Goal: Task Accomplishment & Management: Manage account settings

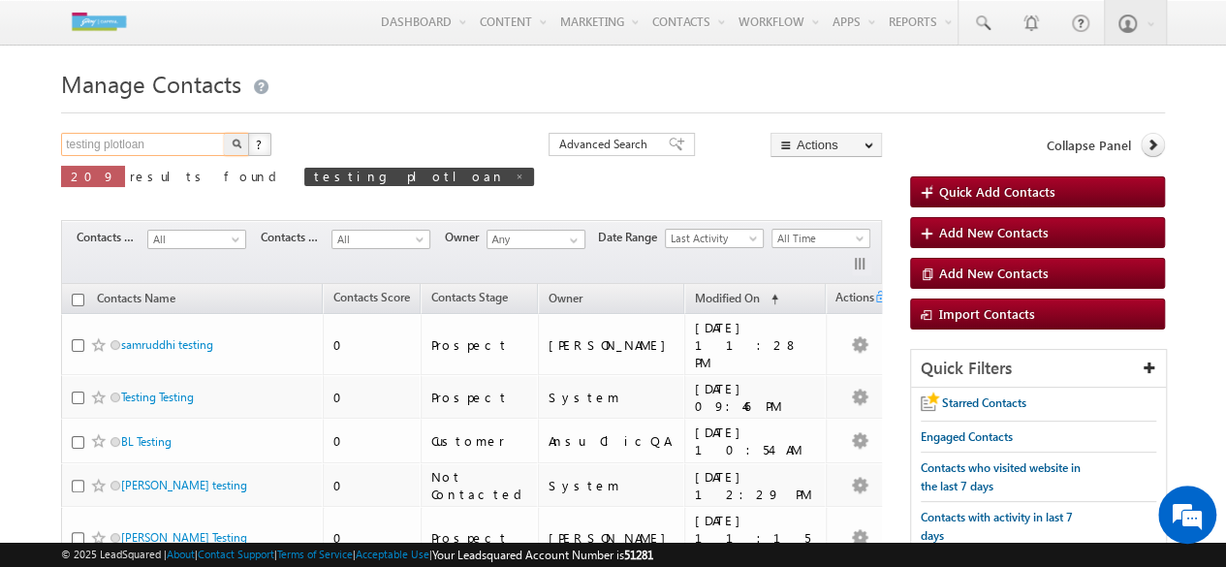
click at [209, 146] on input "testing plotloan" at bounding box center [144, 144] width 166 height 23
type input "PLI"
click at [224, 133] on button "button" at bounding box center [236, 144] width 25 height 23
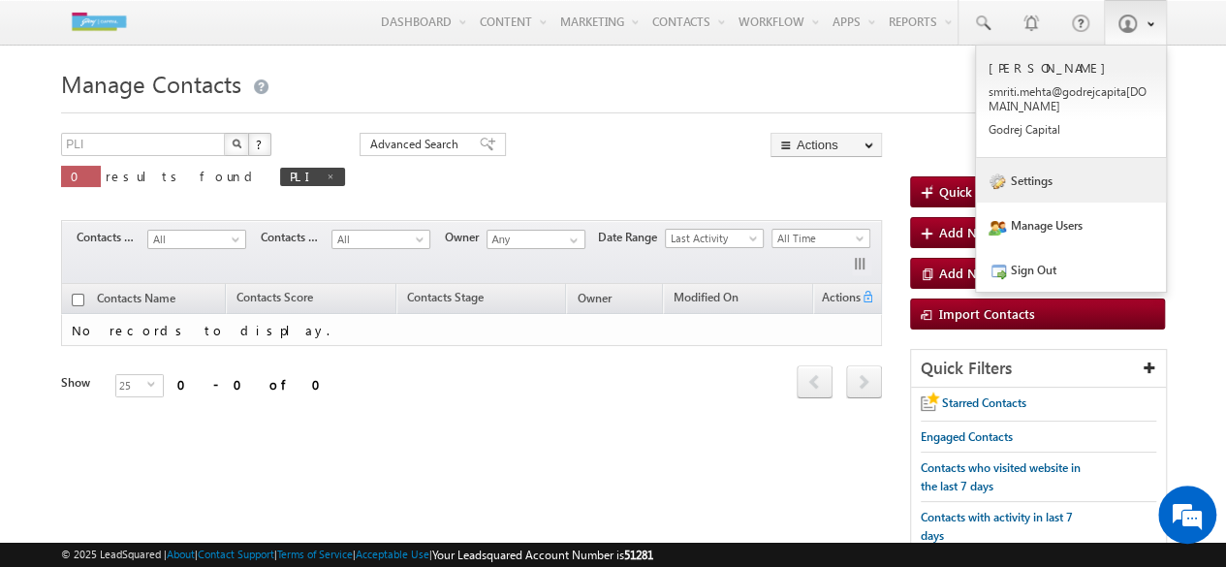
click at [1041, 176] on link "Settings" at bounding box center [1071, 180] width 190 height 45
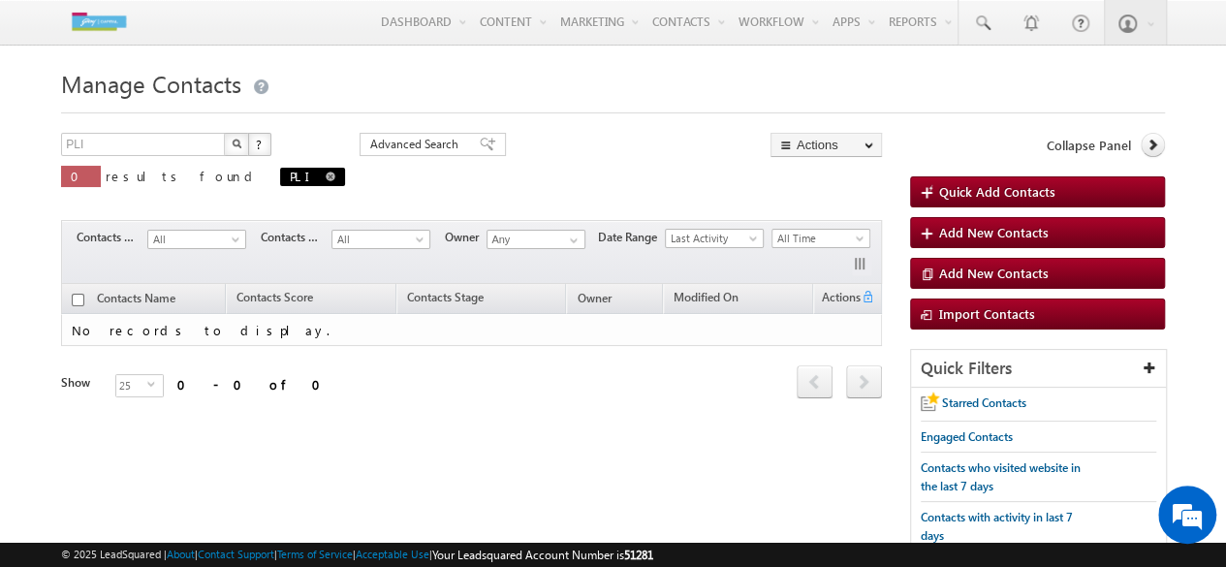
click at [280, 173] on span "PLI" at bounding box center [312, 177] width 65 height 18
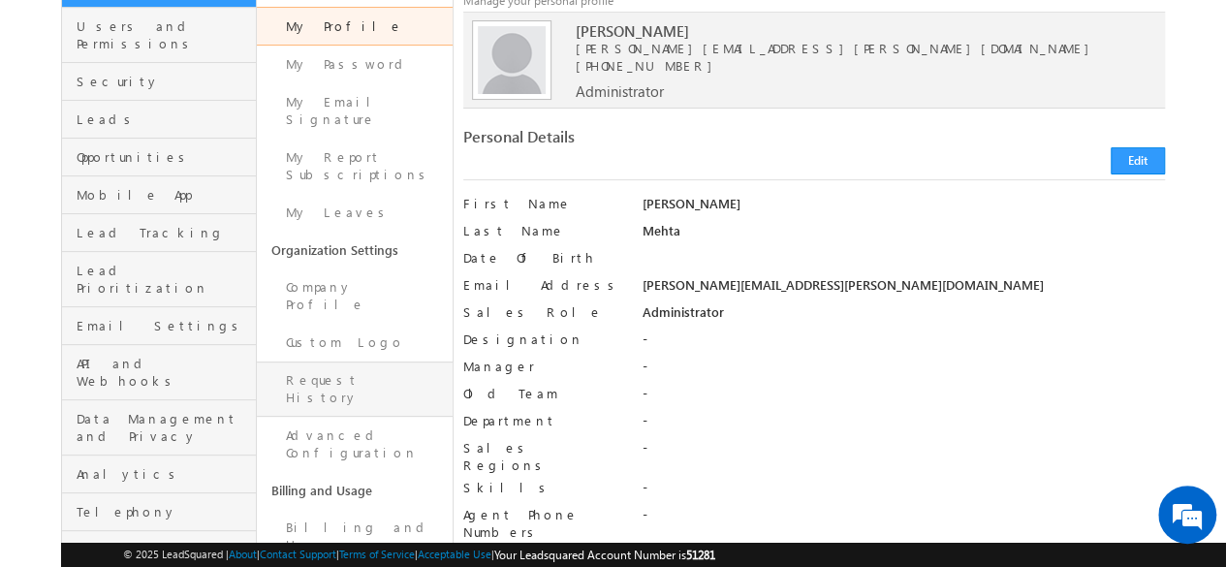
scroll to position [165, 0]
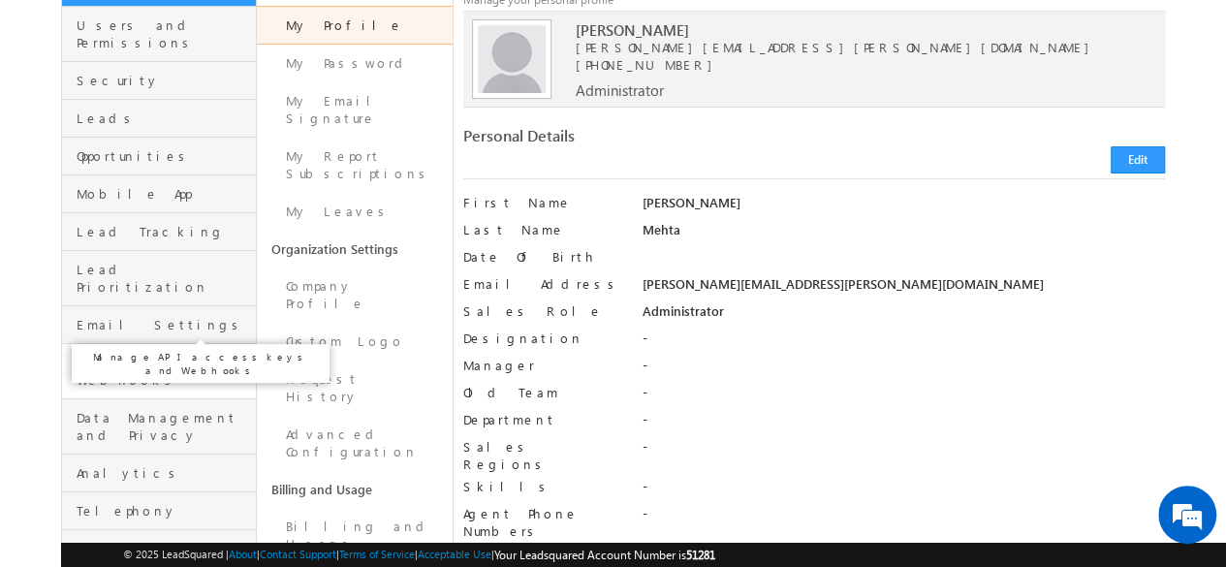
click at [143, 354] on span "API and Webhooks" at bounding box center [164, 371] width 174 height 35
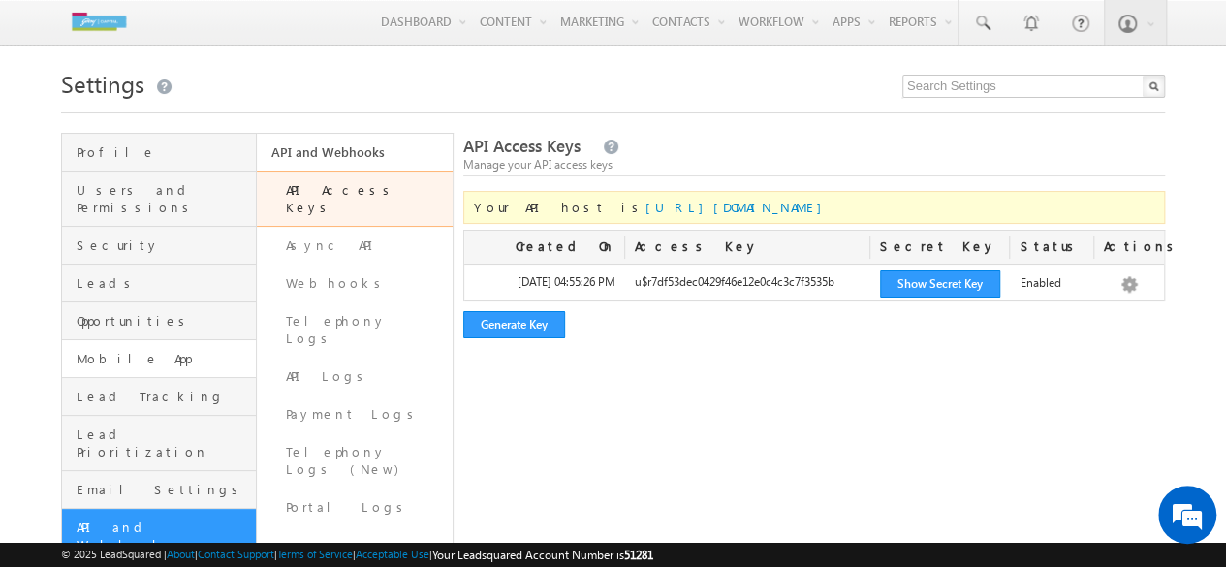
click at [155, 352] on link "Mobile App" at bounding box center [159, 359] width 194 height 38
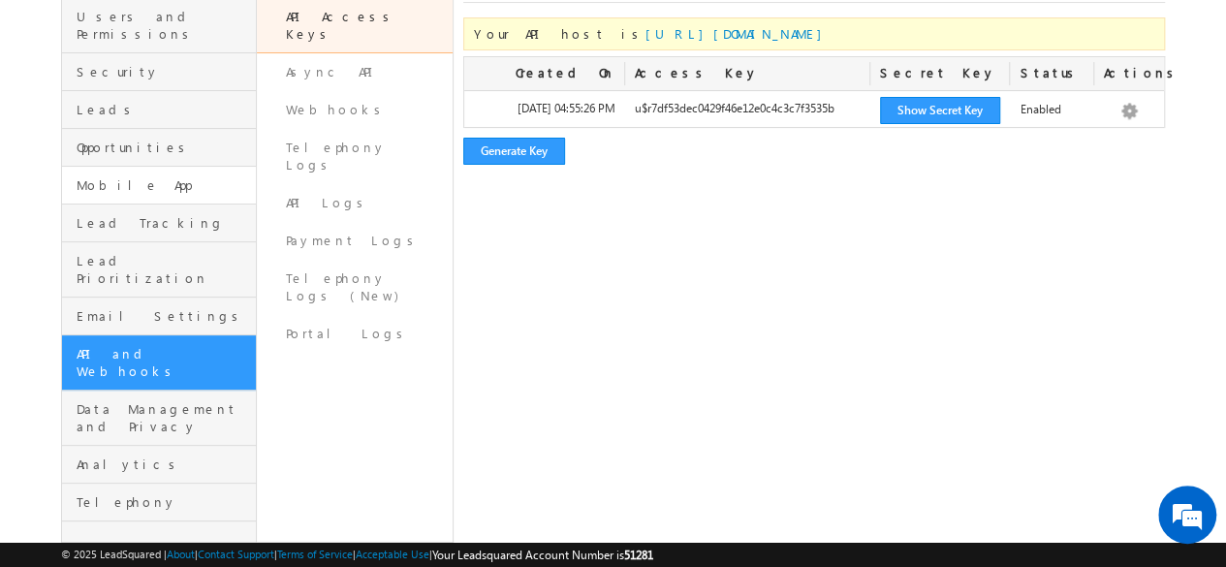
scroll to position [102, 0]
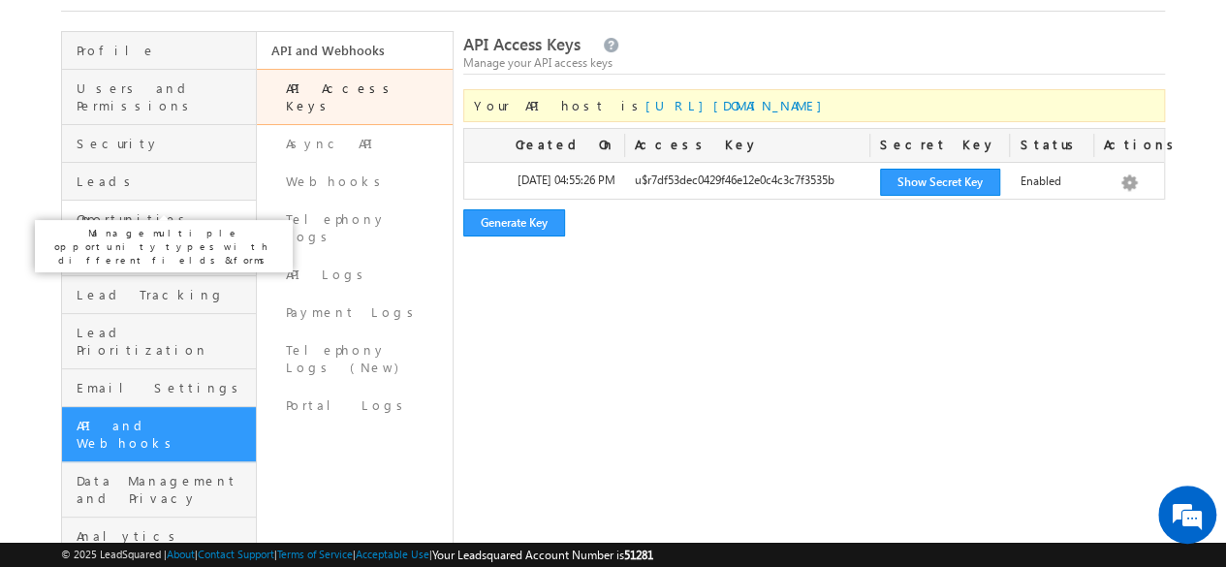
click at [128, 210] on span "Opportunities" at bounding box center [164, 218] width 174 height 17
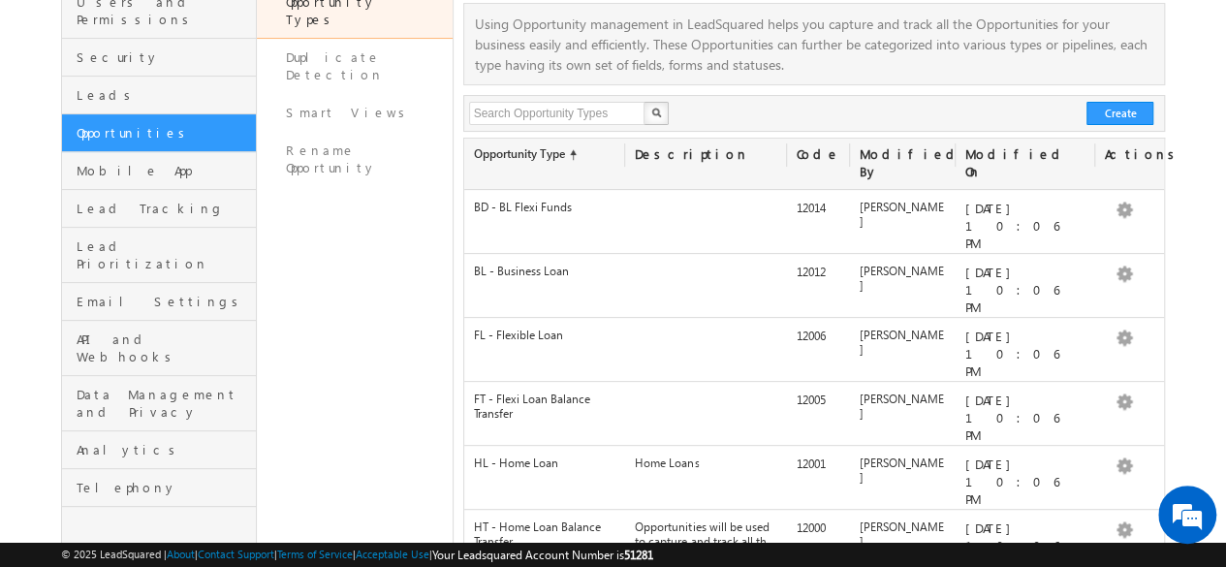
scroll to position [64, 0]
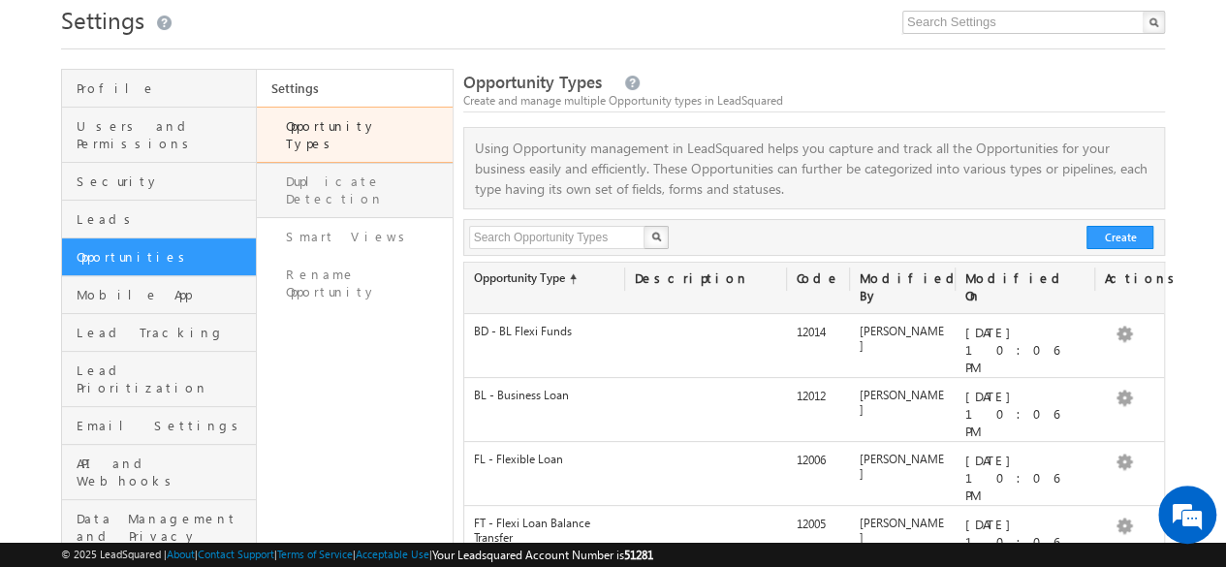
click at [320, 171] on link "Duplicate Detection" at bounding box center [354, 190] width 195 height 55
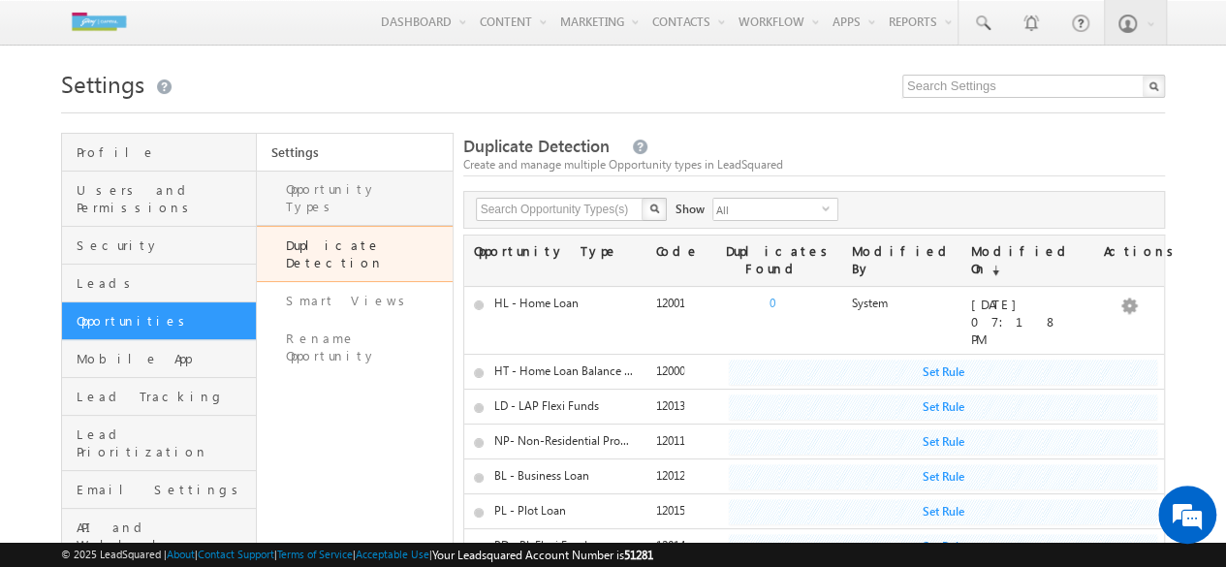
click at [374, 183] on link "Opportunity Types" at bounding box center [354, 198] width 195 height 55
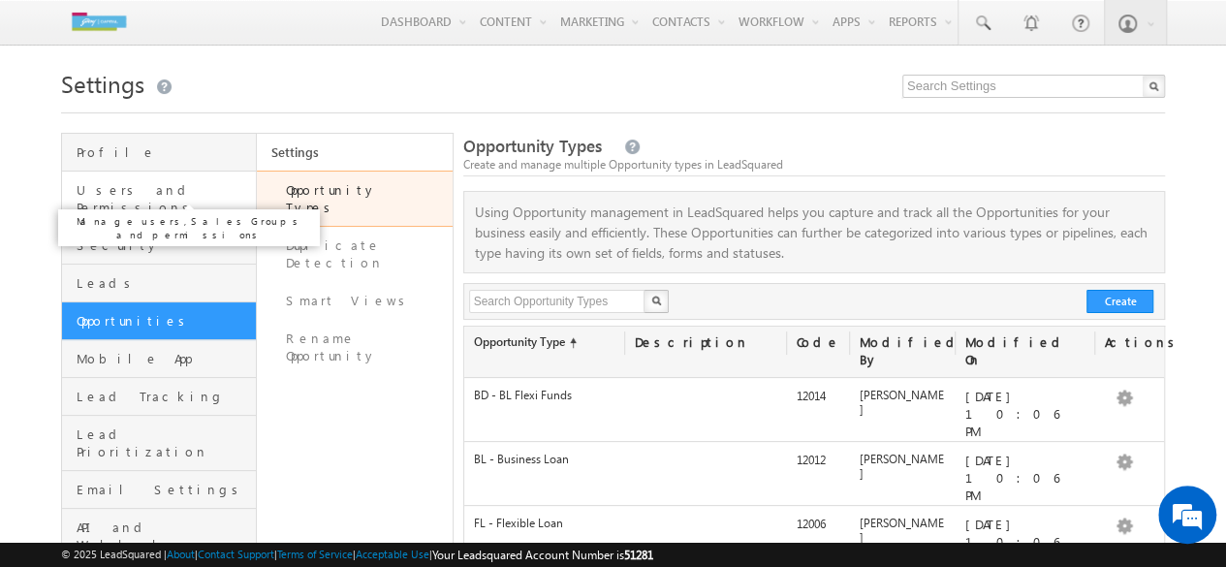
click at [161, 187] on span "Users and Permissions" at bounding box center [164, 198] width 174 height 35
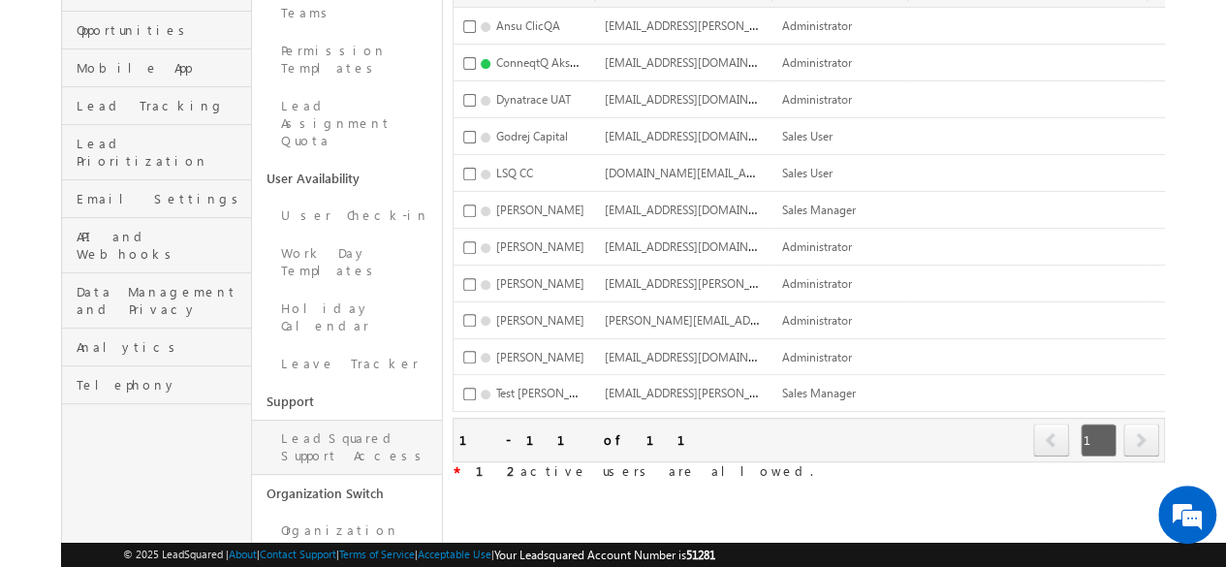
scroll to position [331, 0]
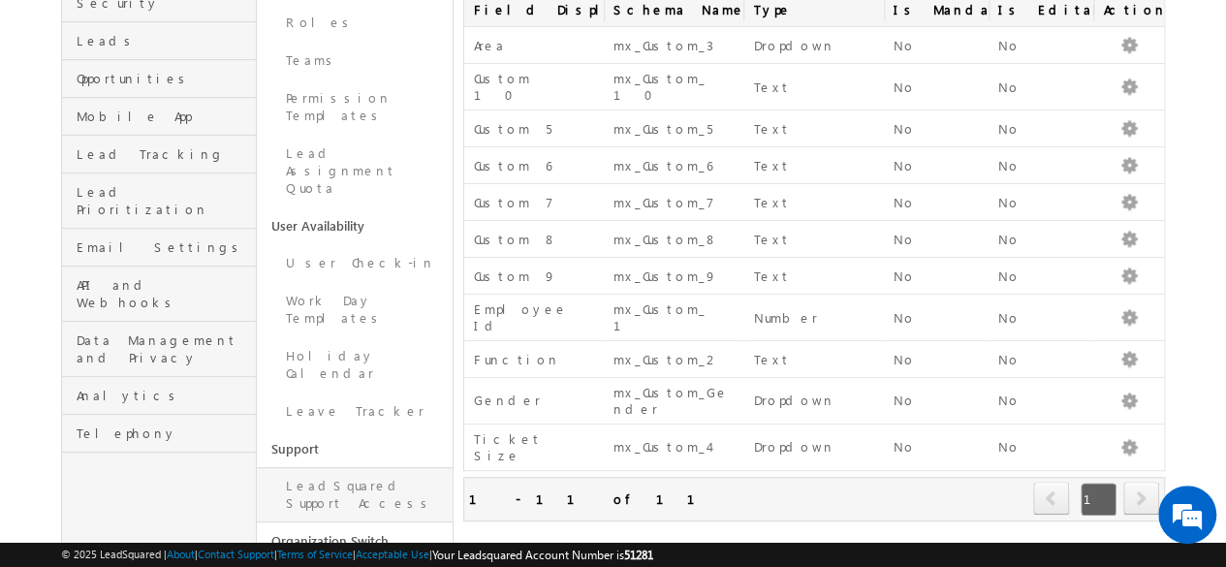
scroll to position [331, 0]
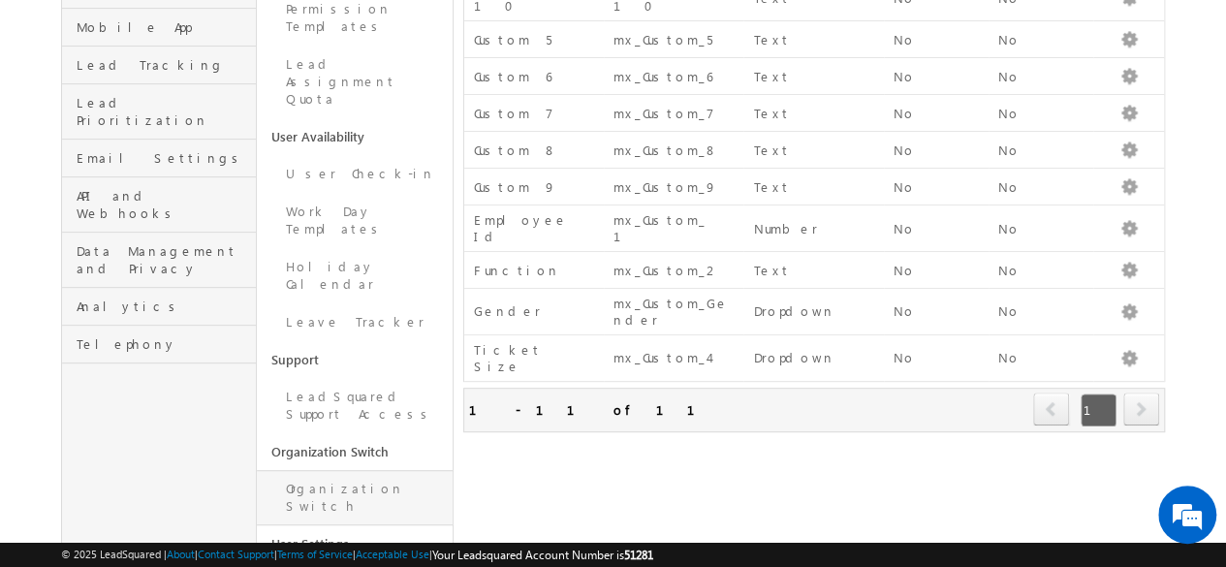
click at [327, 470] on link "Organization Switch" at bounding box center [354, 497] width 195 height 55
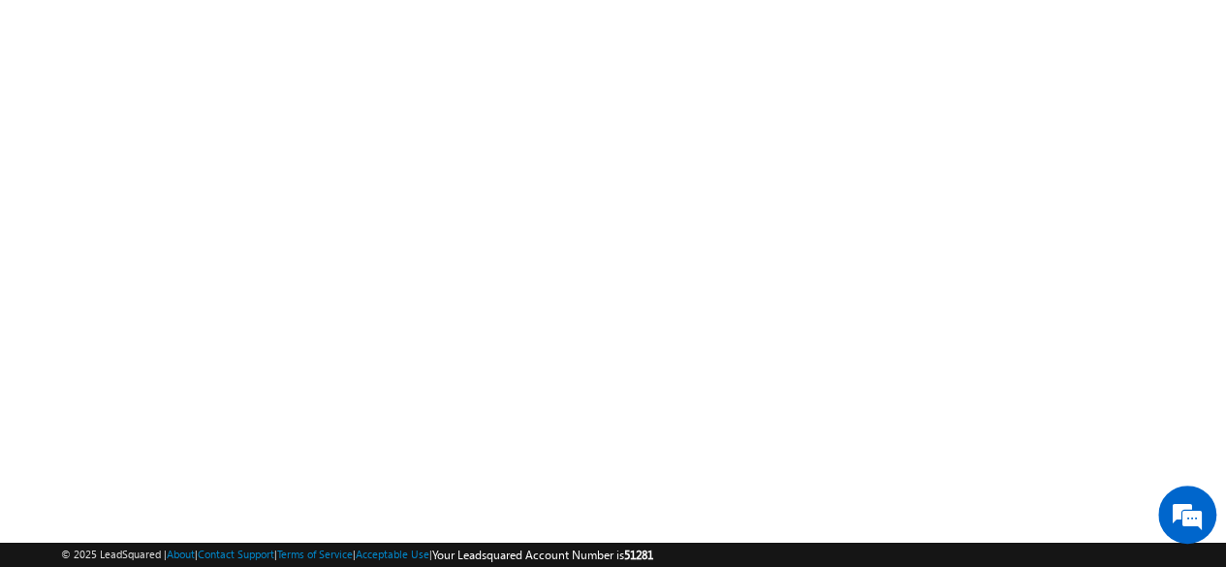
scroll to position [0, 0]
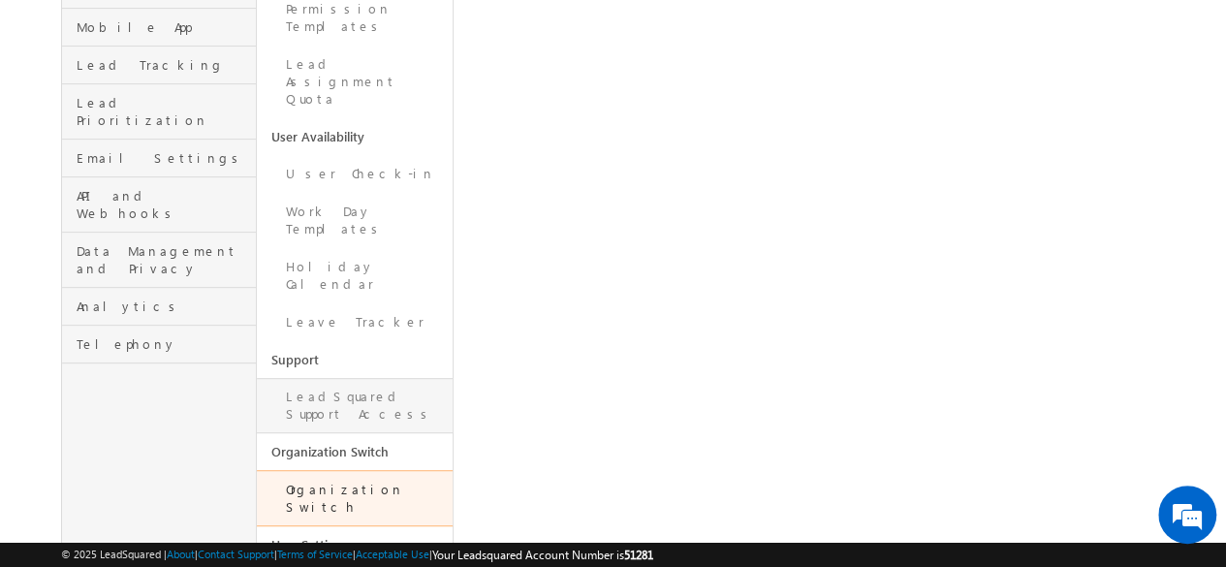
click at [346, 378] on link "LeadSquared Support Access" at bounding box center [354, 405] width 195 height 55
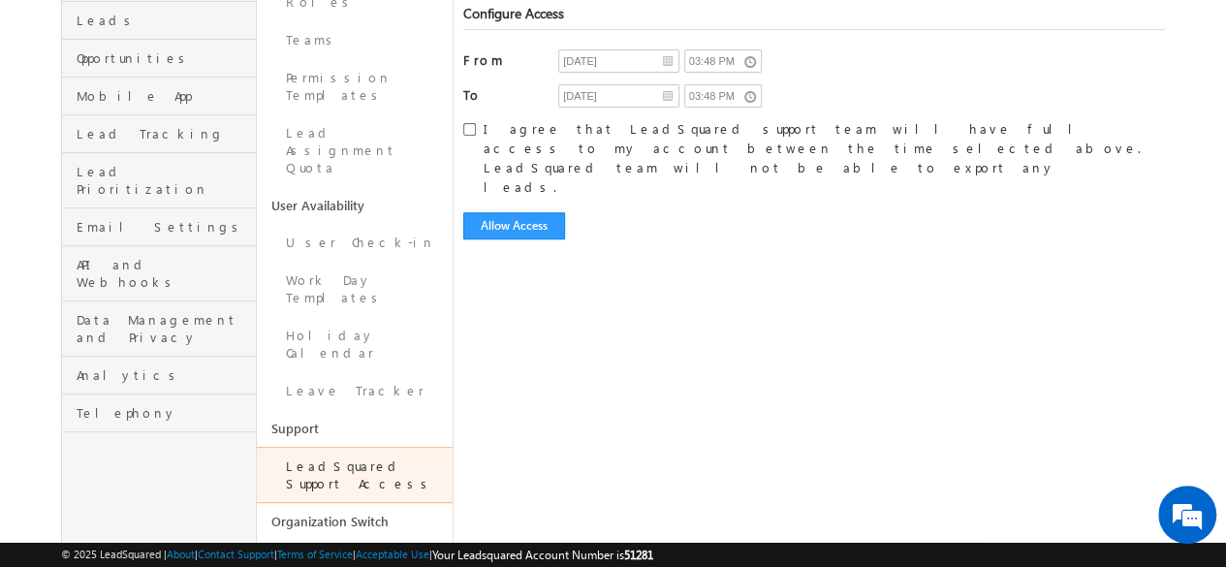
scroll to position [265, 0]
click at [324, 370] on link "Leave Tracker" at bounding box center [354, 389] width 195 height 38
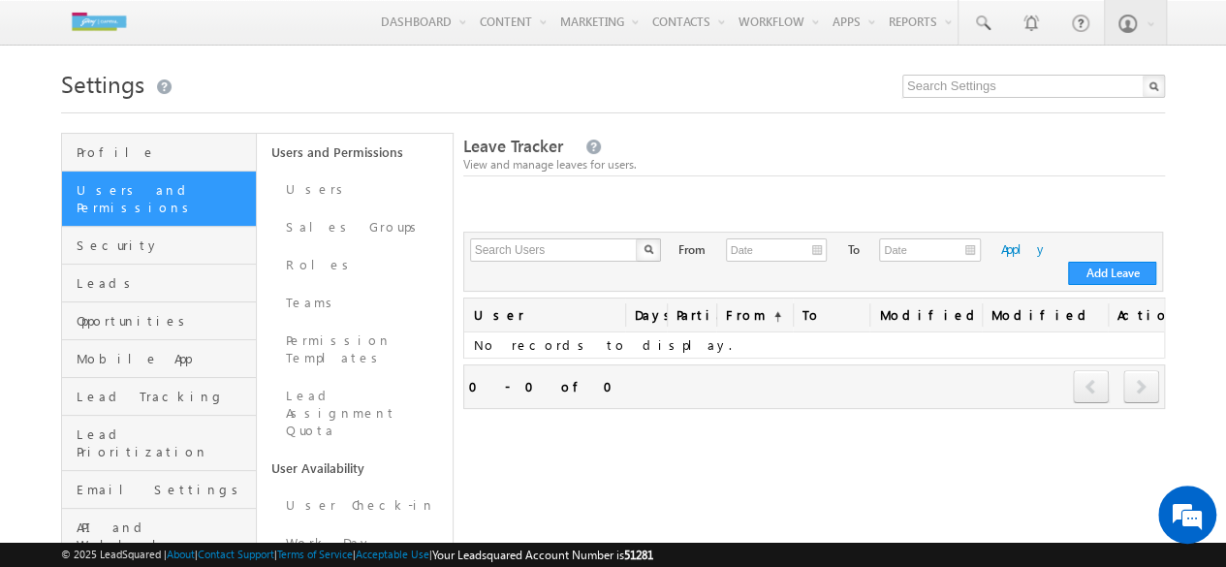
scroll to position [41, 0]
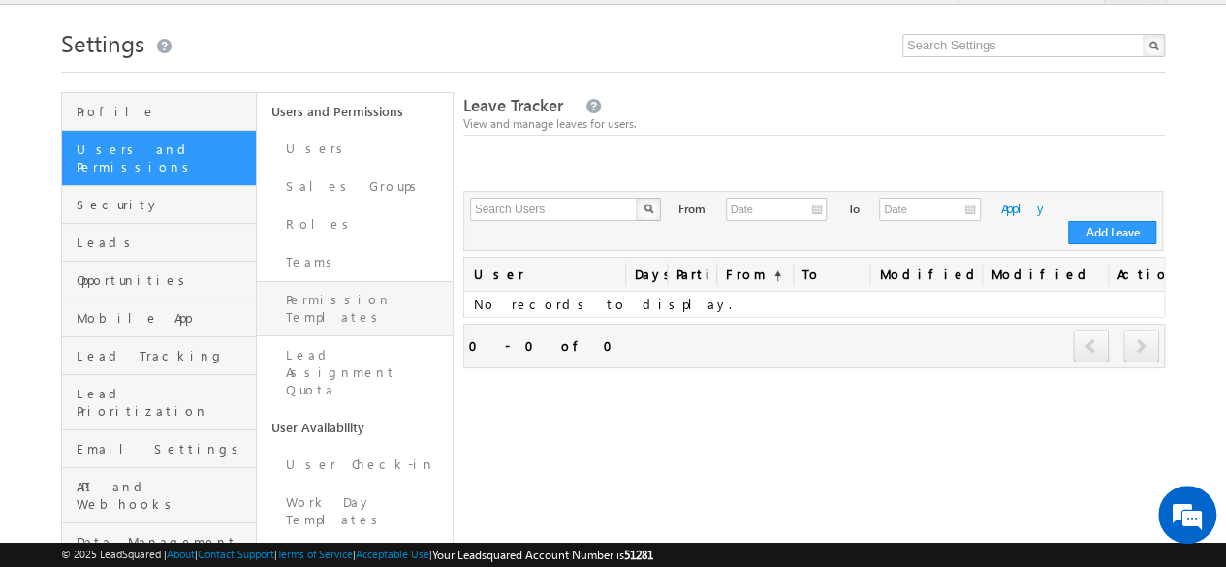
click at [318, 299] on link "Permission Templates" at bounding box center [354, 308] width 195 height 55
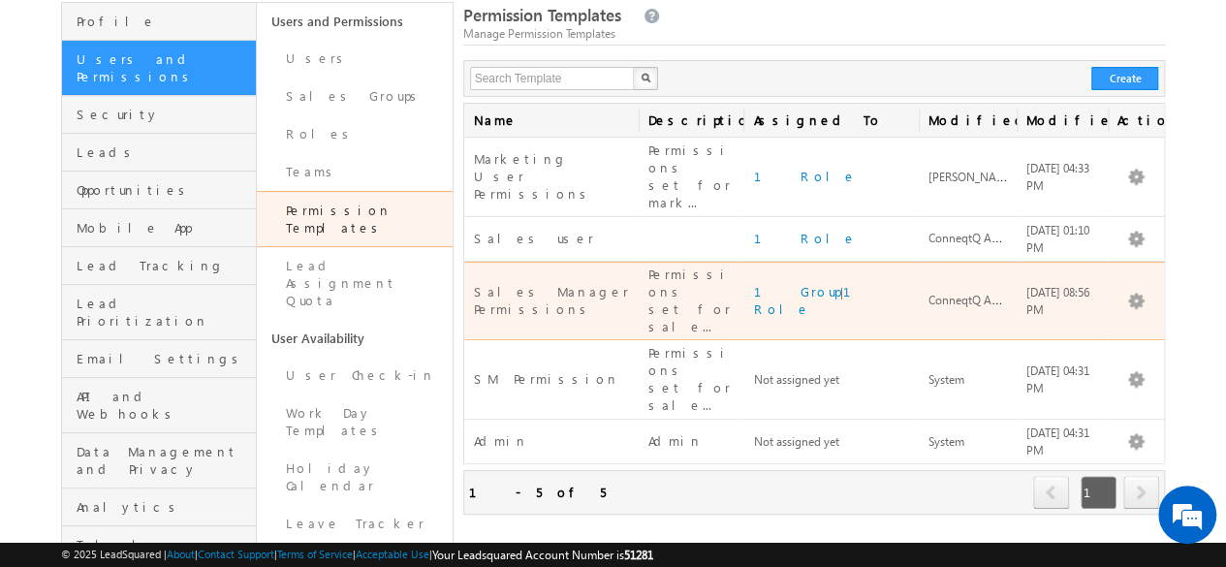
scroll to position [132, 0]
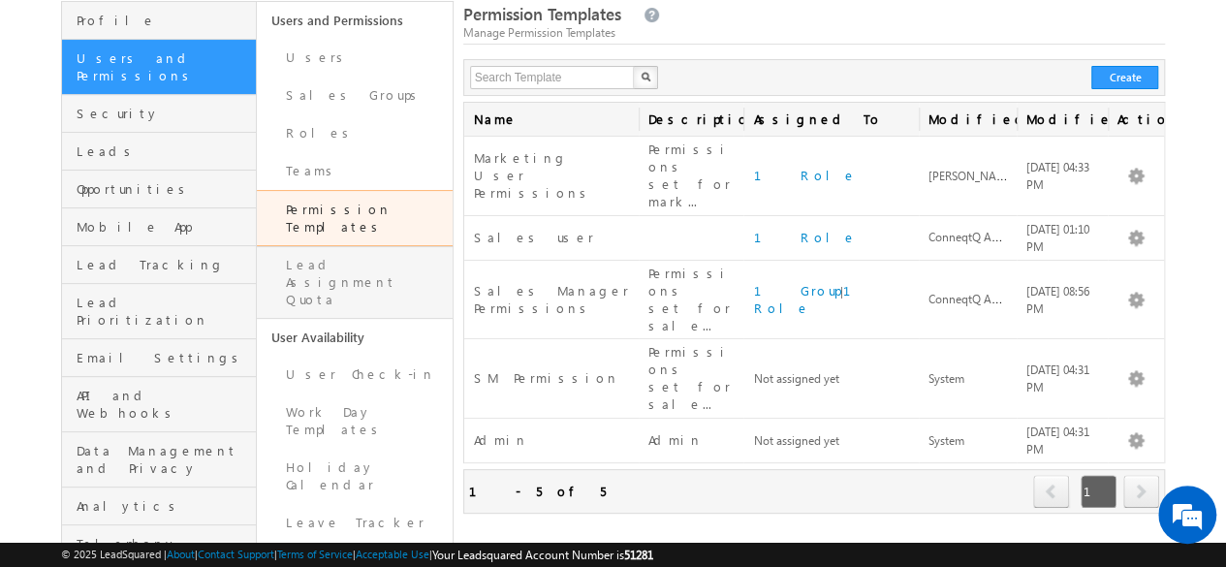
click at [403, 258] on link "Lead Assignment Quota" at bounding box center [354, 282] width 195 height 73
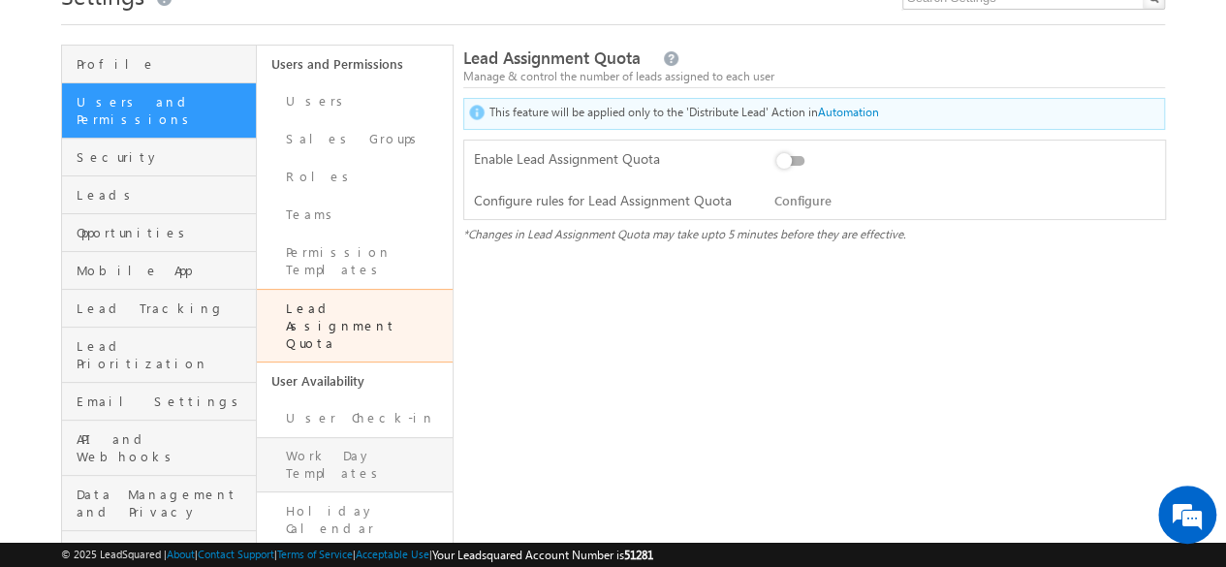
scroll to position [80, 0]
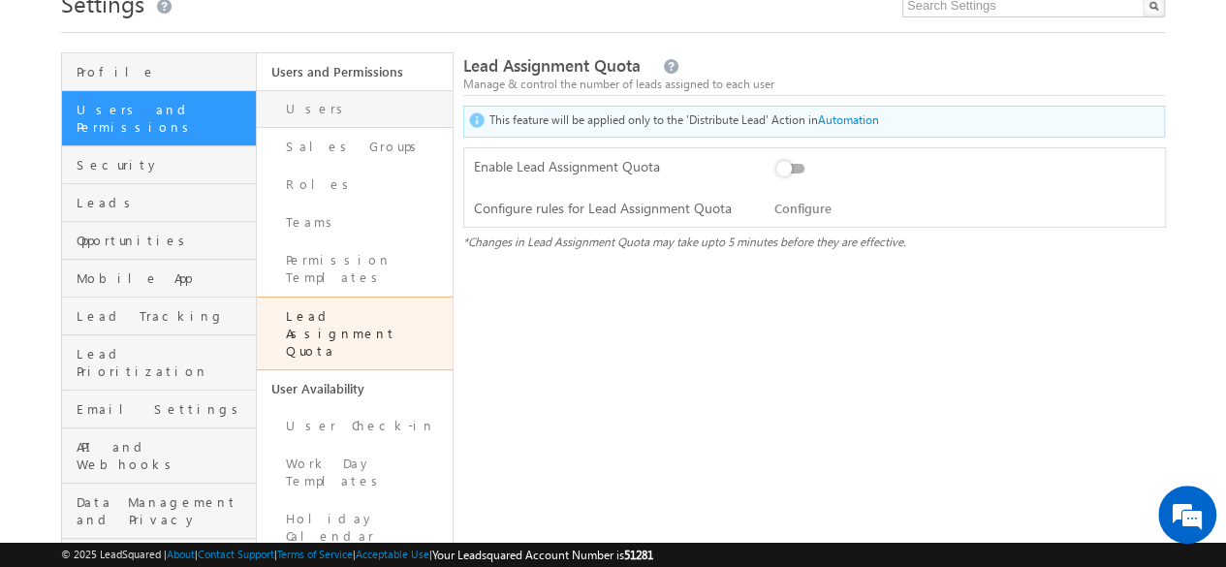
click at [307, 119] on link "Users" at bounding box center [354, 109] width 195 height 38
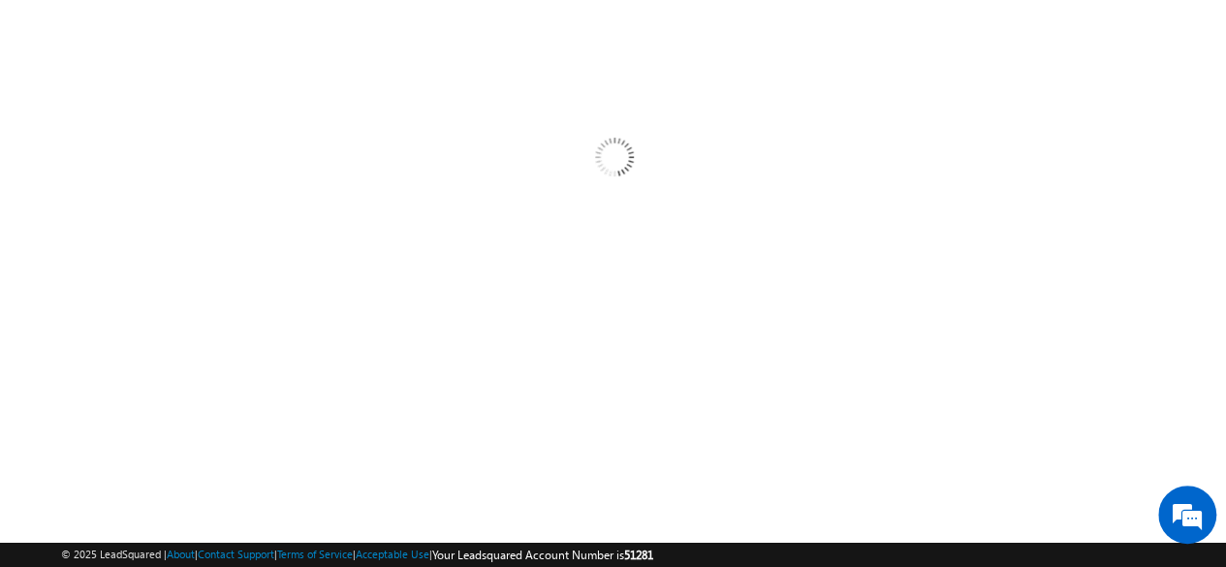
scroll to position [0, 0]
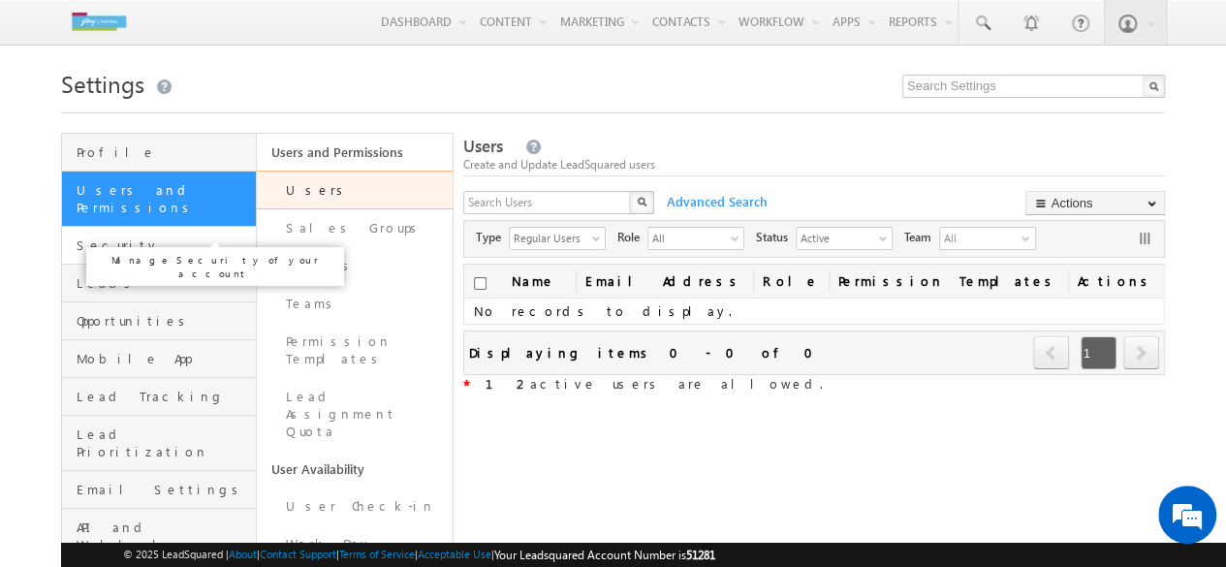
click at [128, 236] on span "Security" at bounding box center [164, 244] width 174 height 17
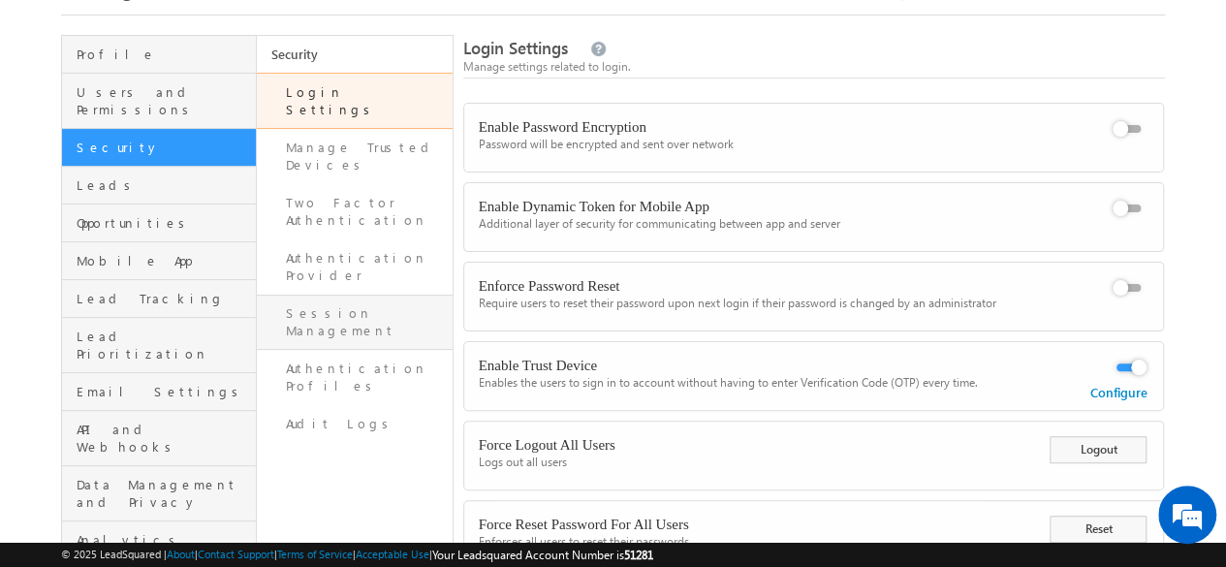
scroll to position [94, 0]
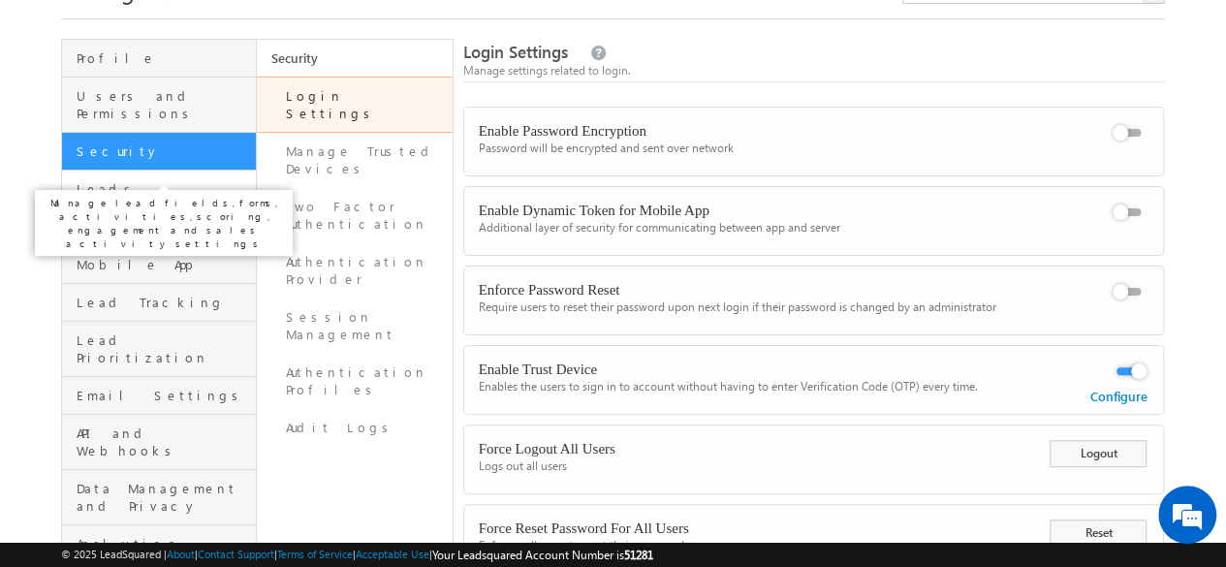
click at [176, 180] on span "Leads" at bounding box center [164, 188] width 174 height 17
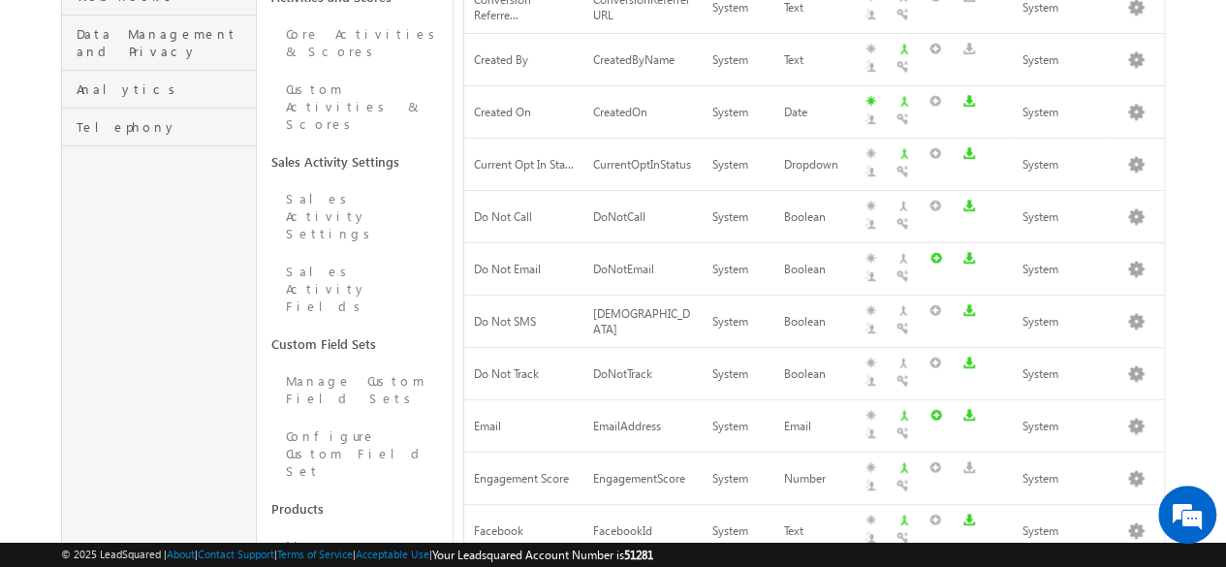
scroll to position [796, 0]
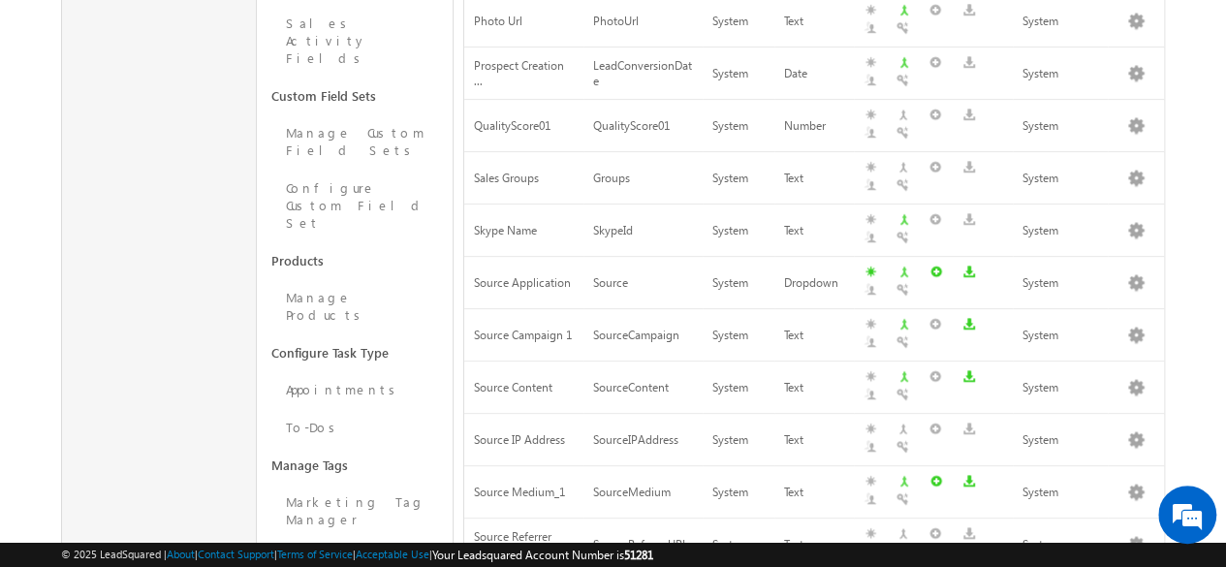
scroll to position [0, 0]
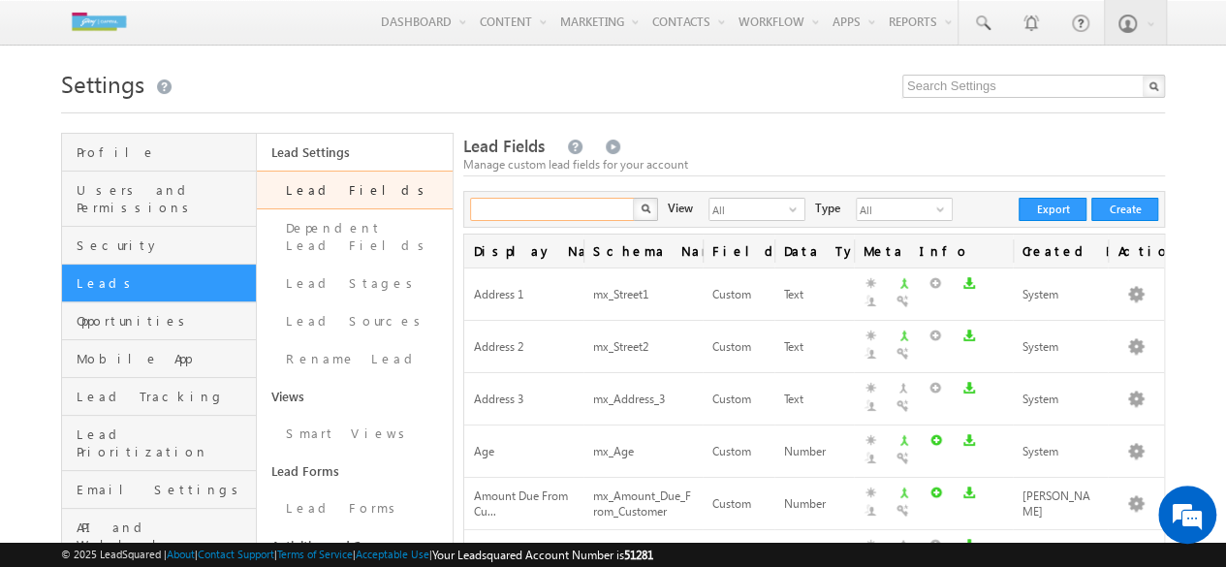
click at [590, 209] on input "text" at bounding box center [553, 209] width 166 height 23
type input "product"
click at [633, 198] on button "button" at bounding box center [645, 209] width 25 height 23
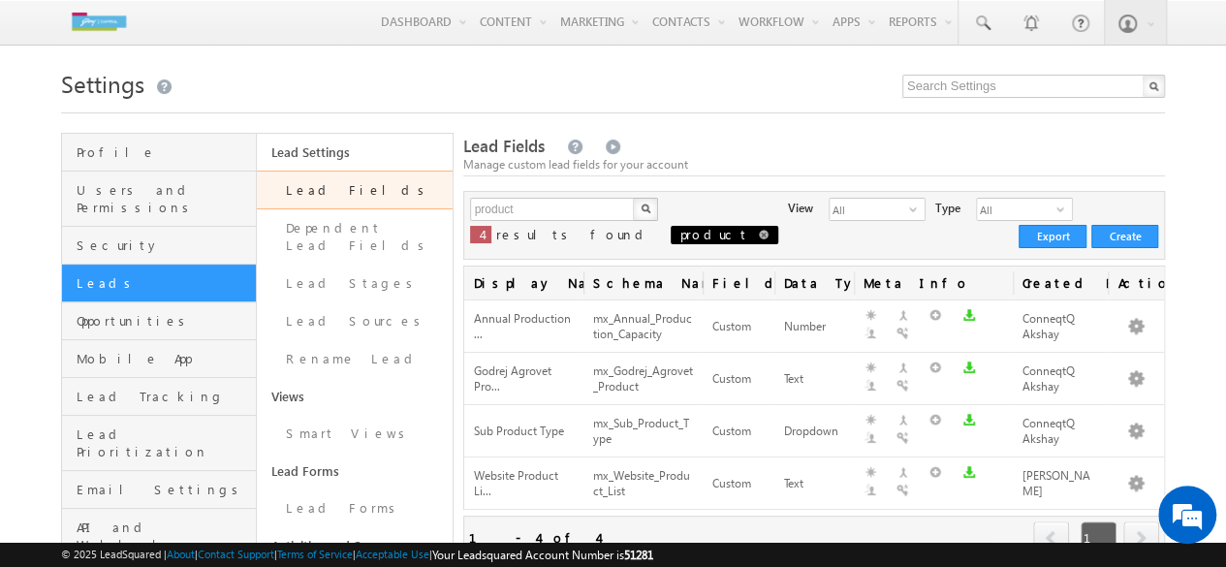
click at [759, 239] on span at bounding box center [764, 235] width 10 height 10
type input "Search Lead Fields"
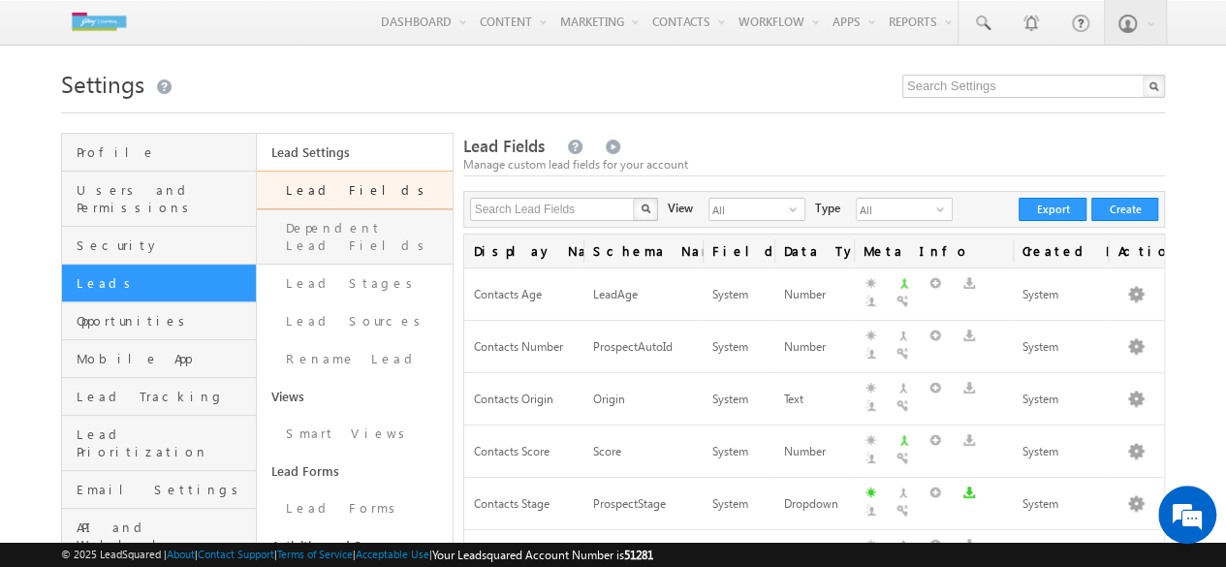
click at [386, 235] on link "Dependent Lead Fields" at bounding box center [354, 236] width 195 height 55
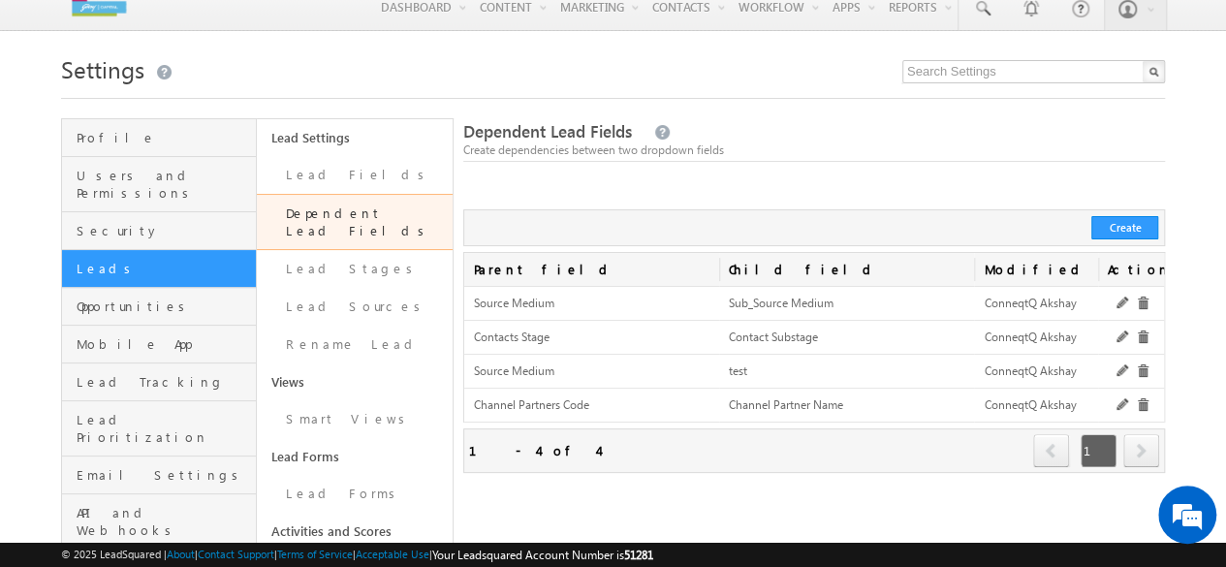
scroll to position [14, 0]
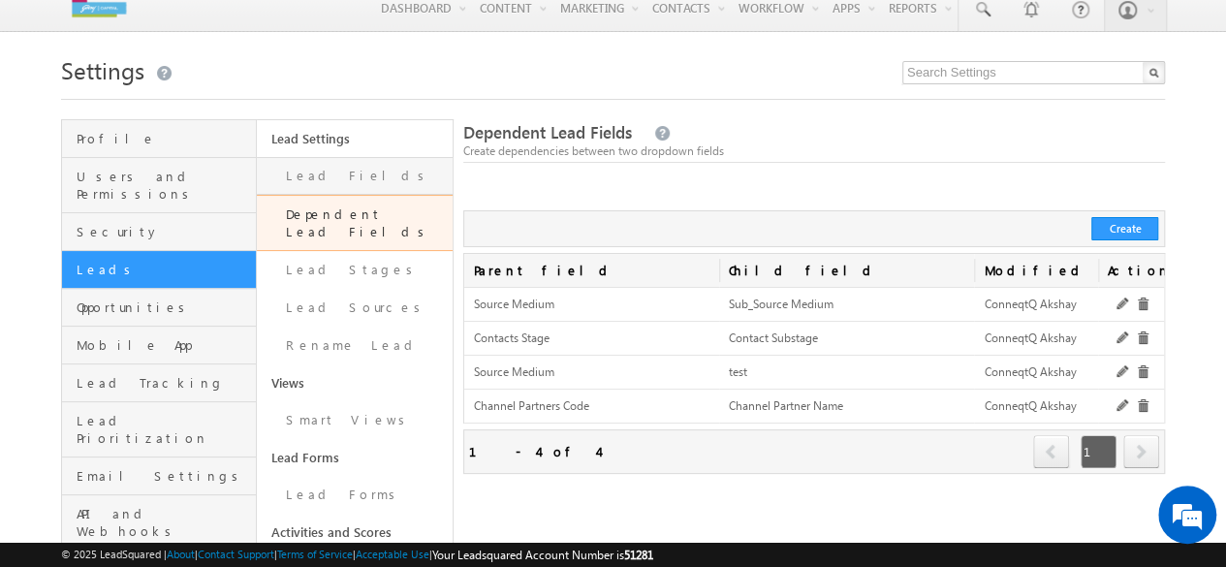
click at [326, 178] on link "Lead Fields" at bounding box center [354, 176] width 195 height 38
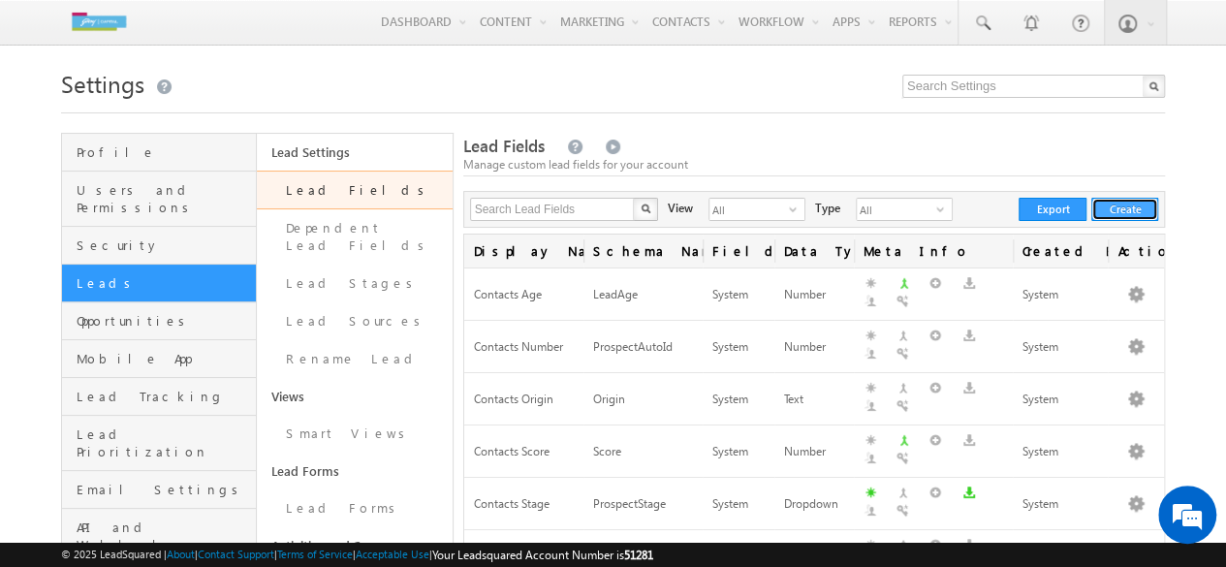
click at [1124, 206] on button "Create" at bounding box center [1124, 209] width 67 height 23
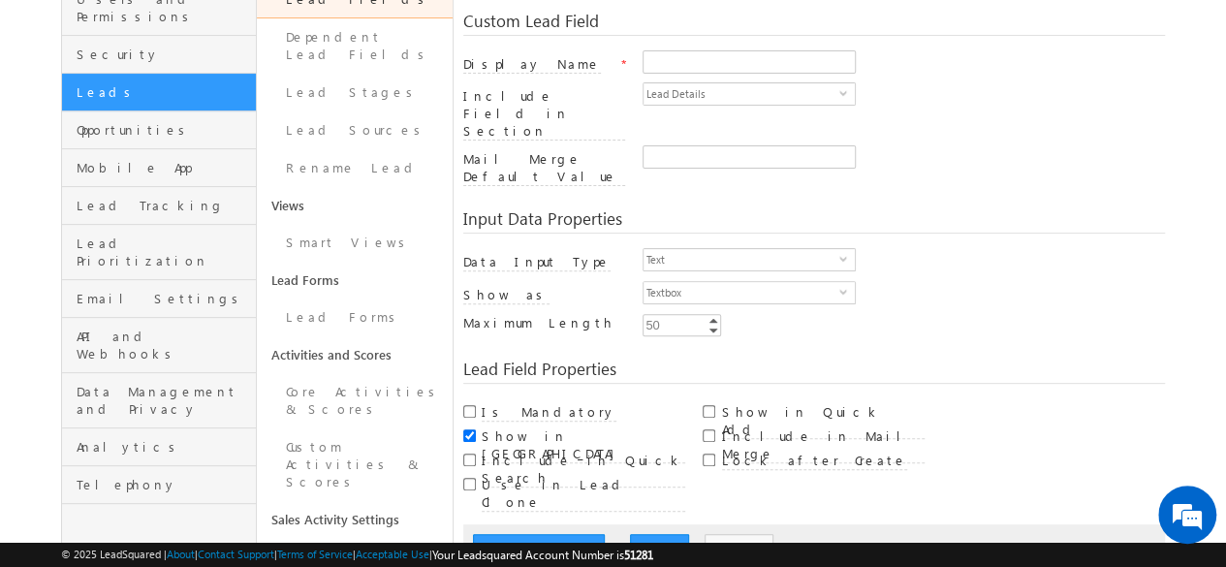
scroll to position [192, 0]
click at [760, 281] on span "Textbox" at bounding box center [741, 291] width 196 height 21
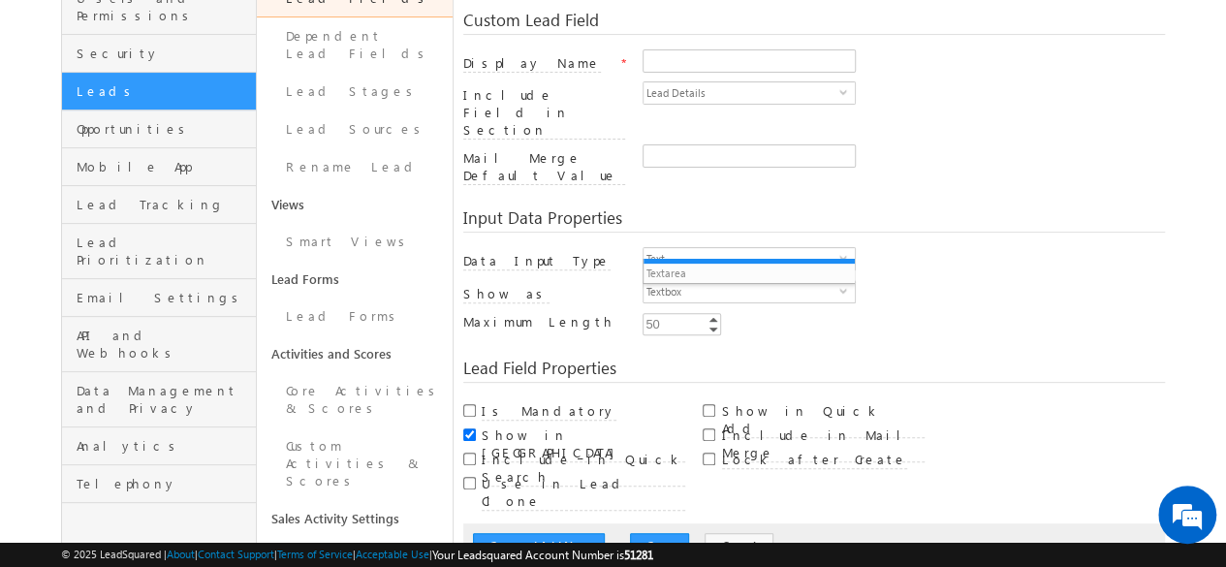
click at [919, 247] on div "Text select 0" at bounding box center [903, 263] width 522 height 33
click at [662, 72] on input "Display Name" at bounding box center [748, 60] width 213 height 23
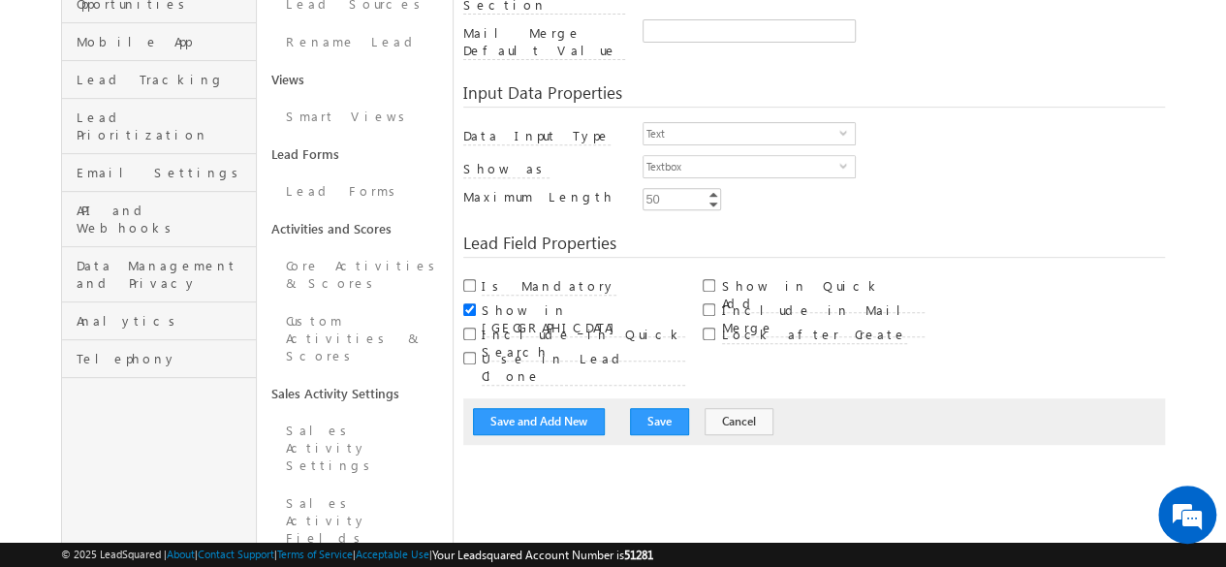
scroll to position [318, 0]
click at [719, 407] on button "Cancel" at bounding box center [738, 420] width 69 height 27
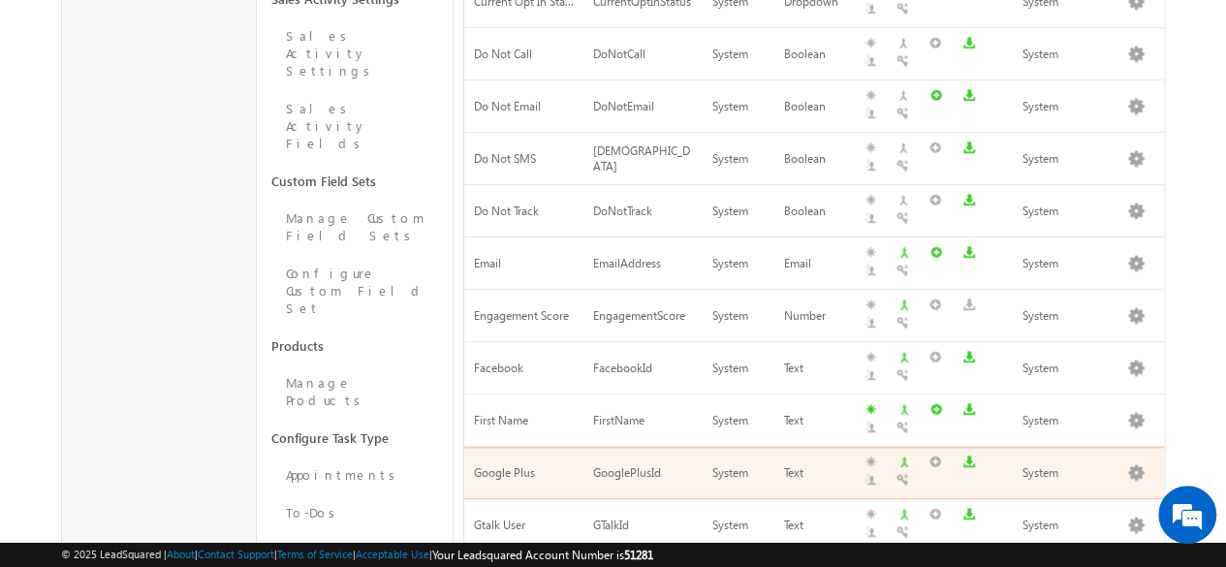
scroll to position [713, 0]
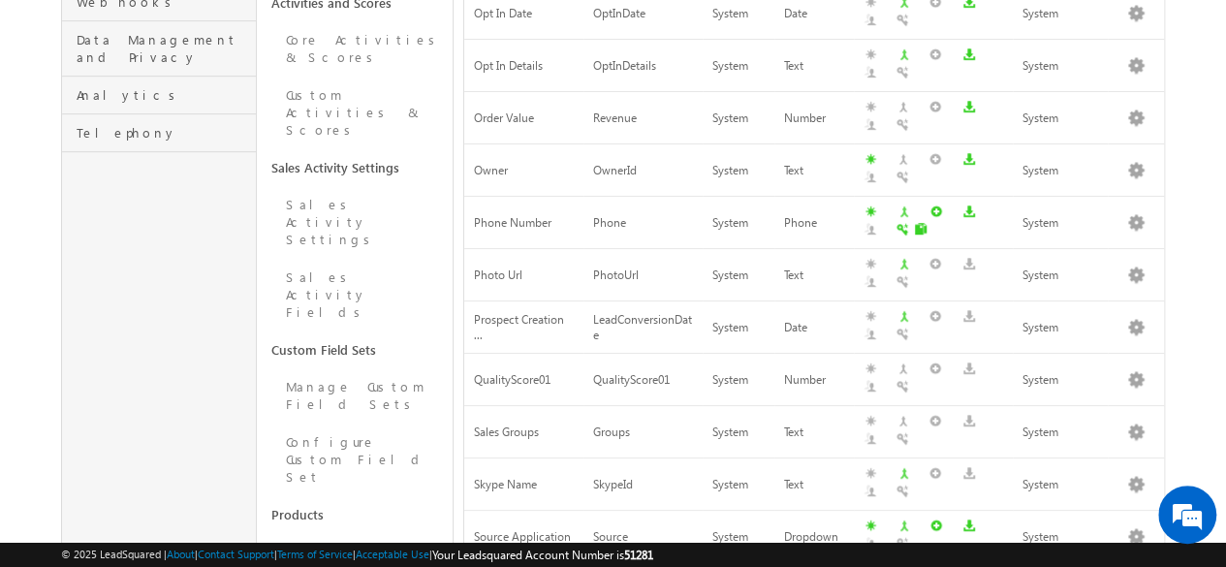
scroll to position [796, 0]
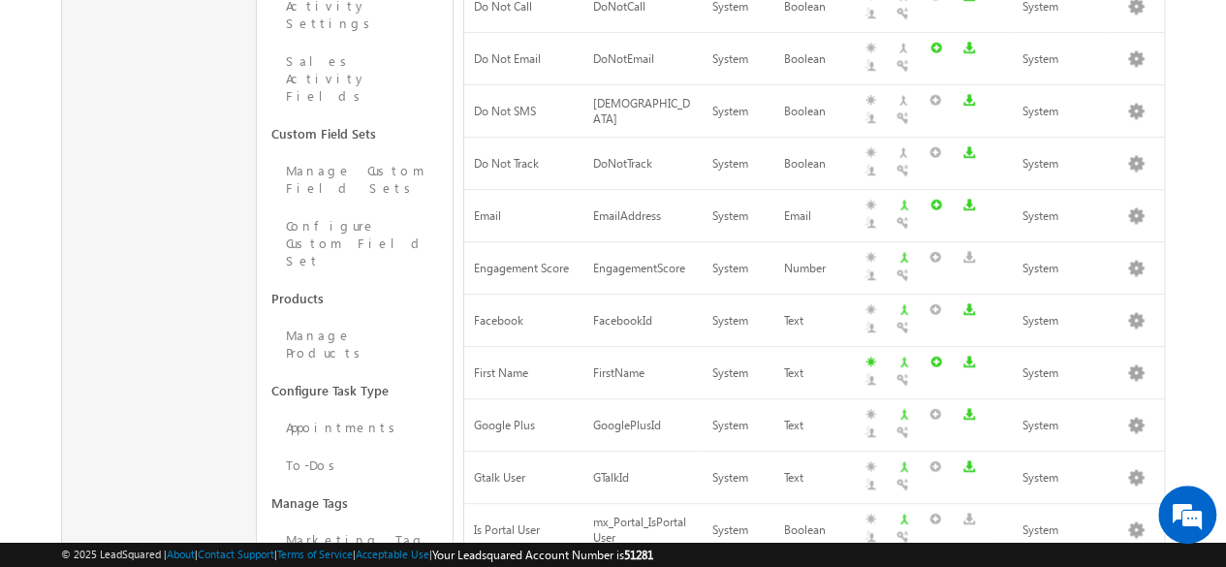
scroll to position [0, 0]
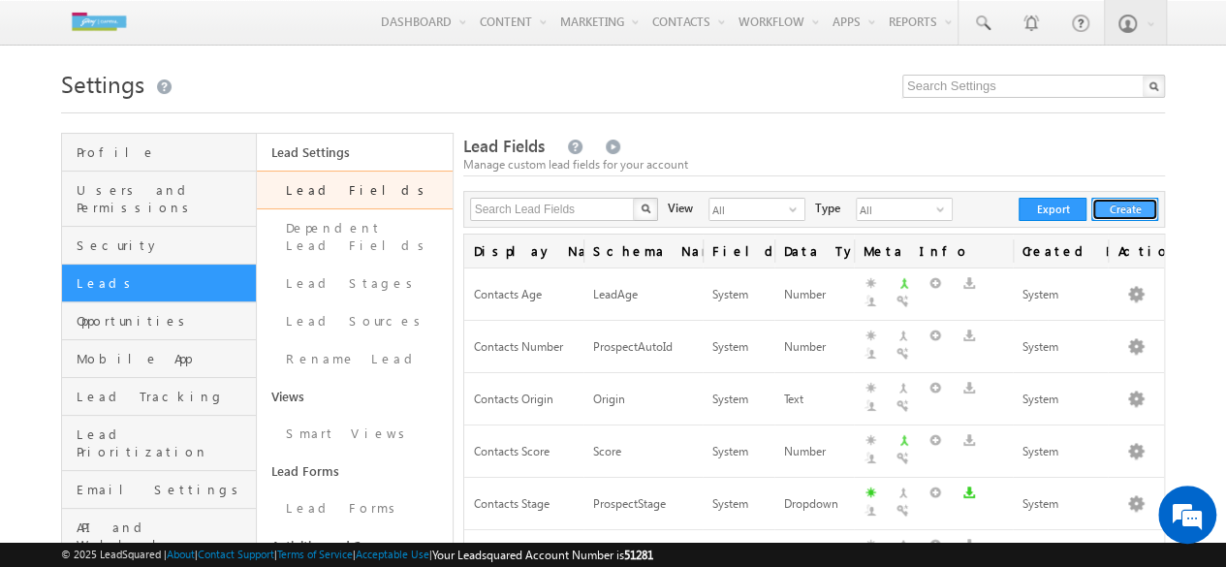
click at [1129, 203] on button "Create" at bounding box center [1124, 209] width 67 height 23
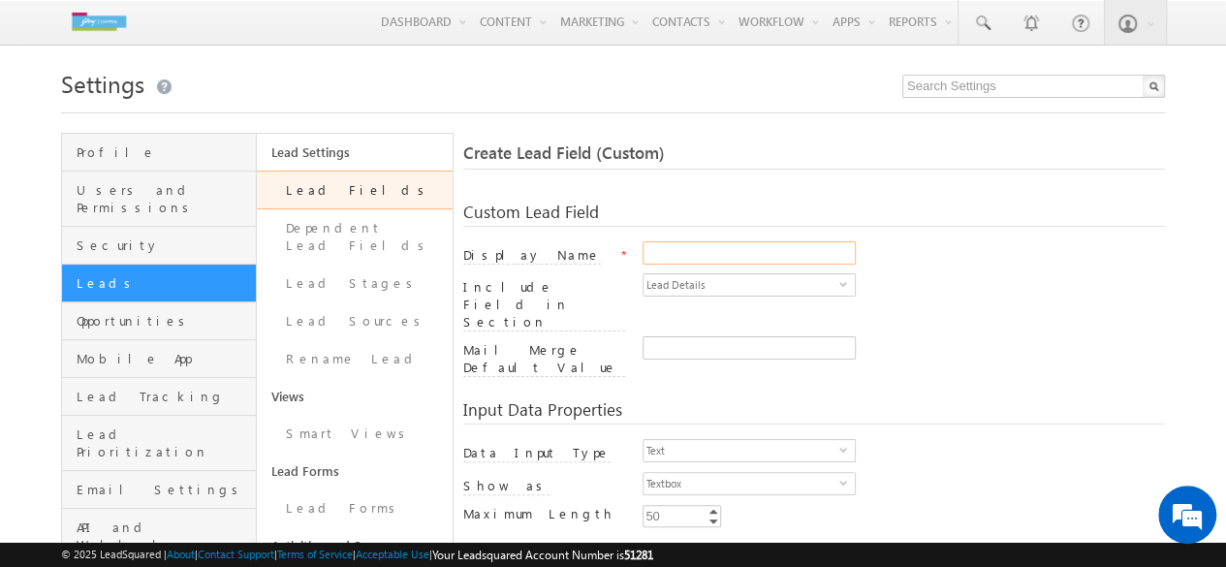
click at [682, 255] on input "Display Name" at bounding box center [748, 252] width 213 height 23
click at [679, 440] on span "Text" at bounding box center [741, 450] width 196 height 21
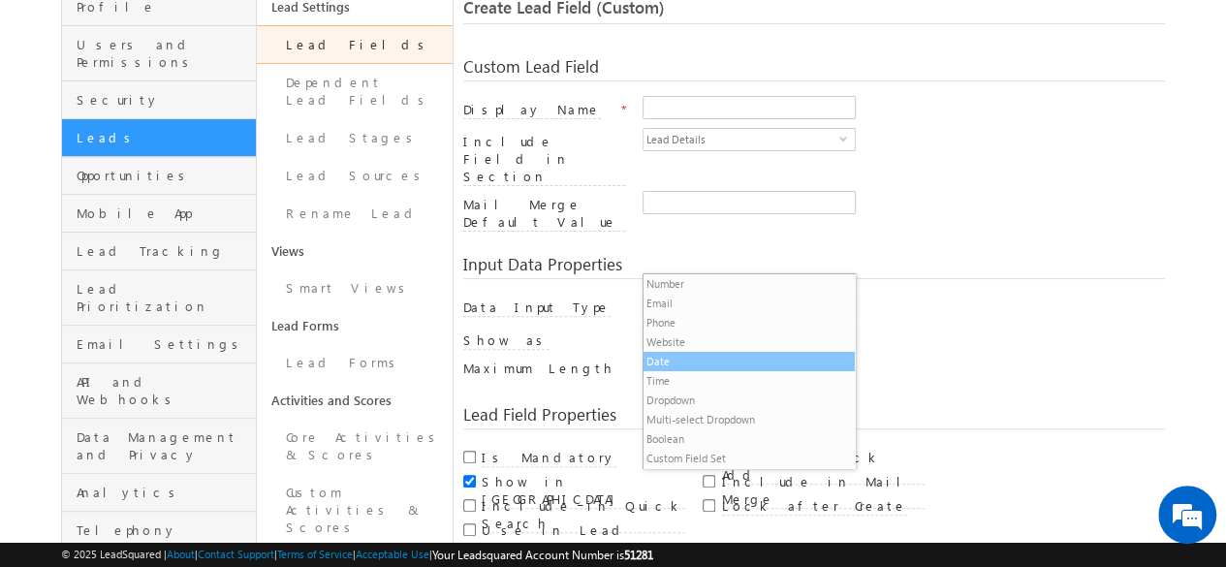
scroll to position [147, 0]
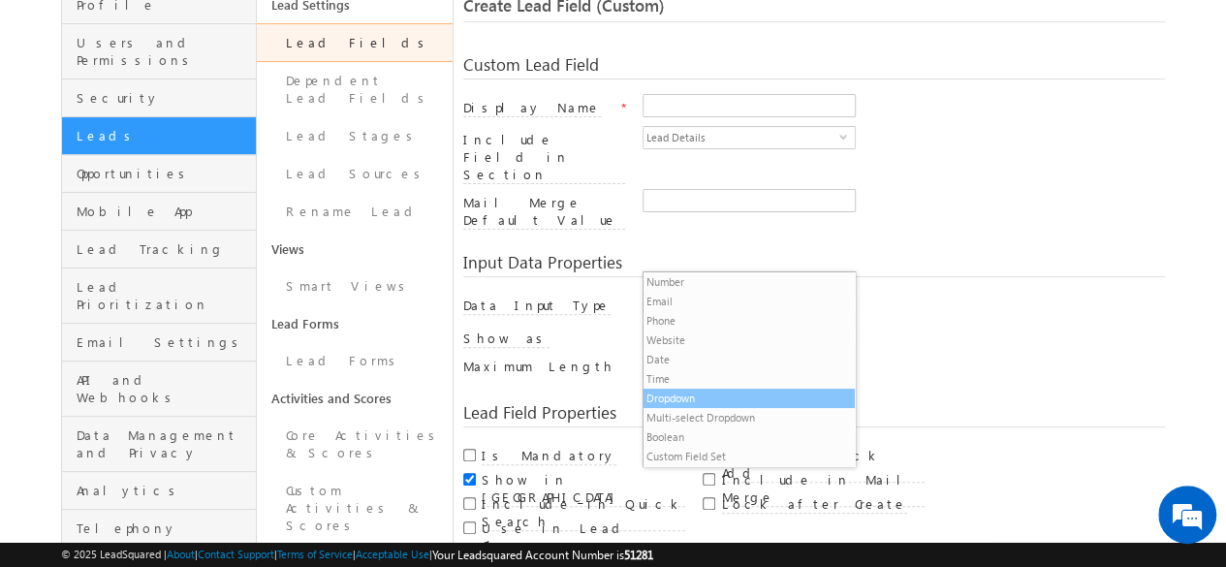
click at [709, 401] on li "Dropdown" at bounding box center [748, 398] width 211 height 19
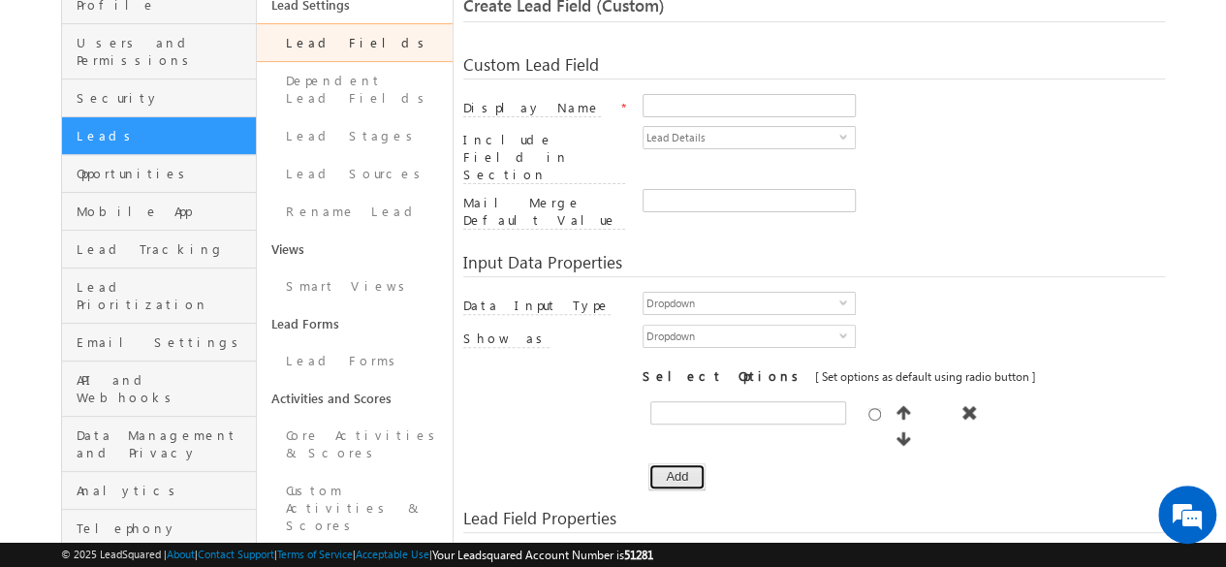
click at [660, 463] on button "Add" at bounding box center [676, 476] width 57 height 27
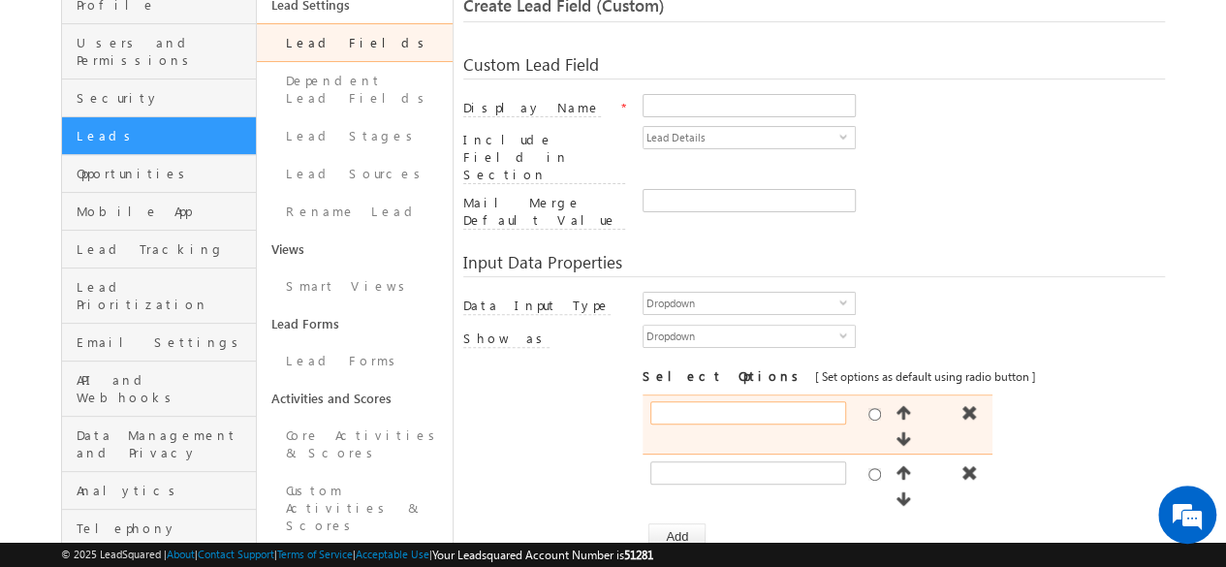
click at [676, 401] on input "text" at bounding box center [748, 412] width 196 height 23
type input "Yes"
click at [872, 408] on input "radio" at bounding box center [874, 414] width 13 height 13
radio input "true"
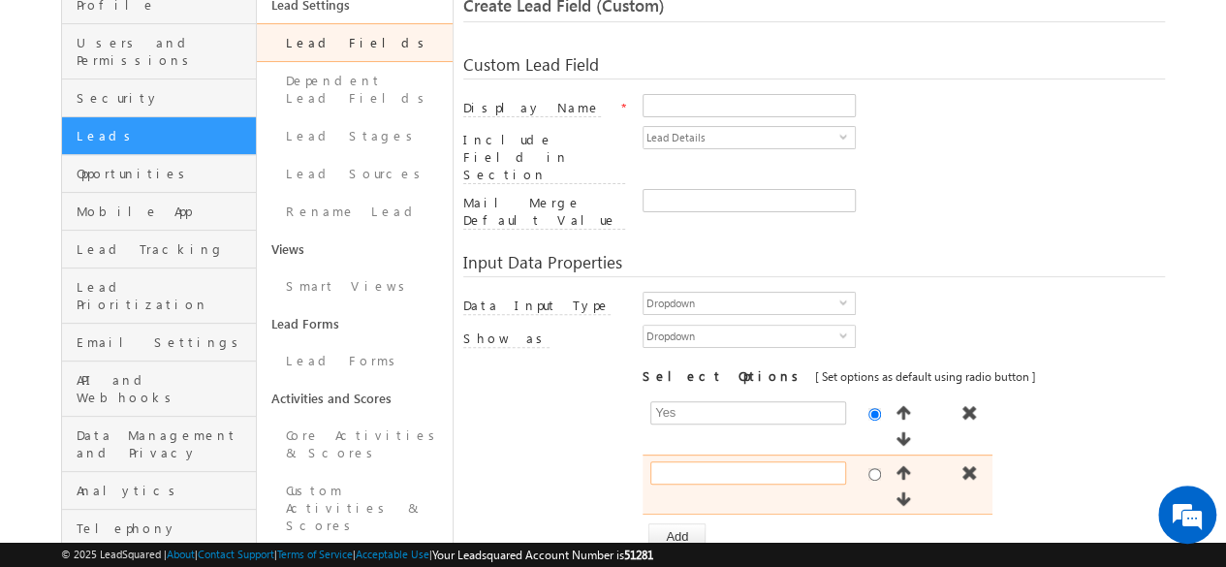
click at [801, 461] on input "text" at bounding box center [748, 472] width 196 height 23
type input "No"
click at [870, 468] on input "radio" at bounding box center [874, 474] width 13 height 13
radio input "true"
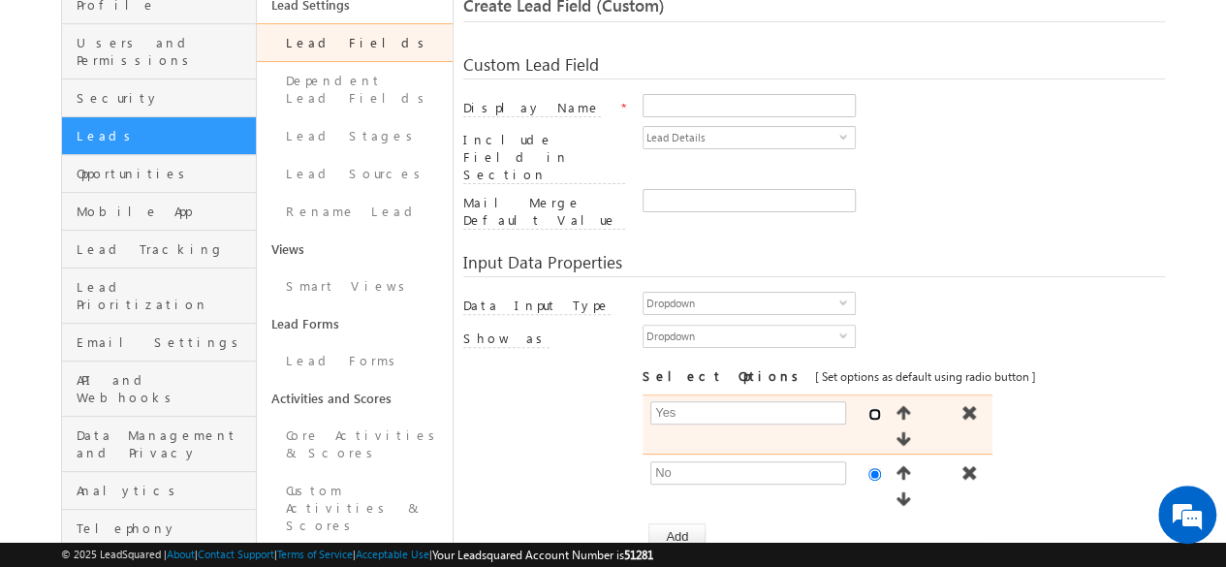
click at [870, 408] on input "radio" at bounding box center [874, 414] width 13 height 13
radio input "true"
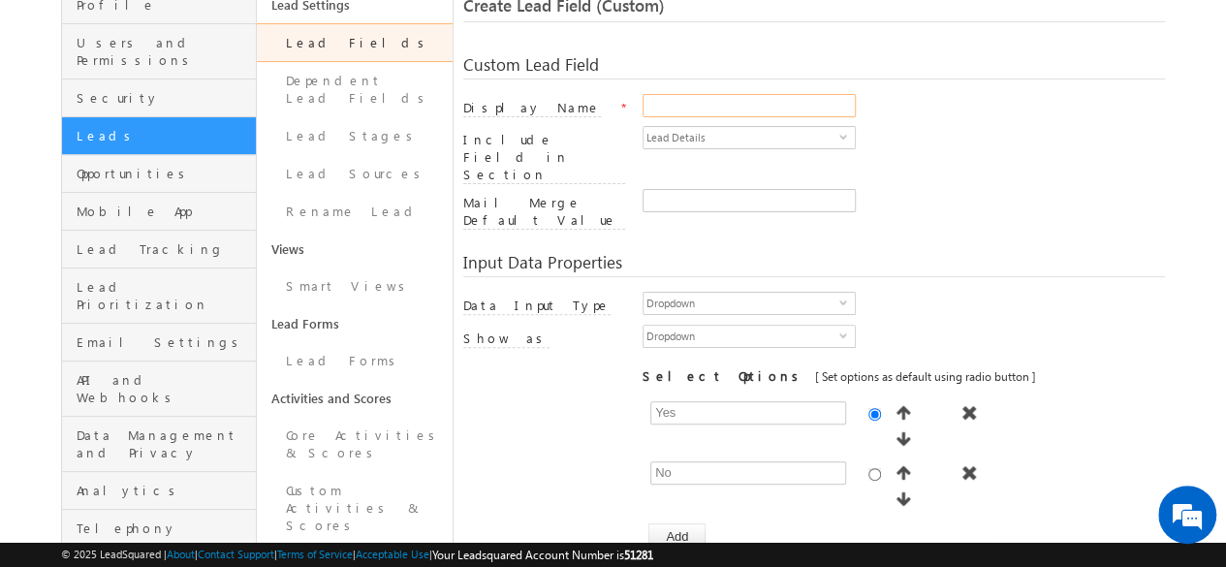
click at [657, 117] on input "Display Name" at bounding box center [748, 105] width 213 height 23
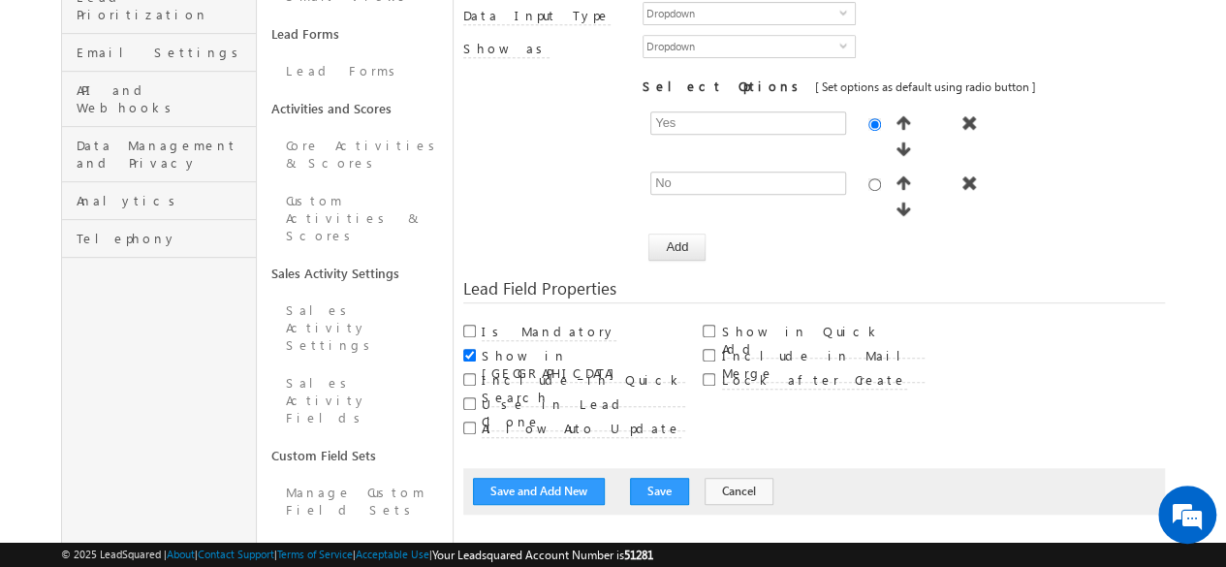
scroll to position [453, 0]
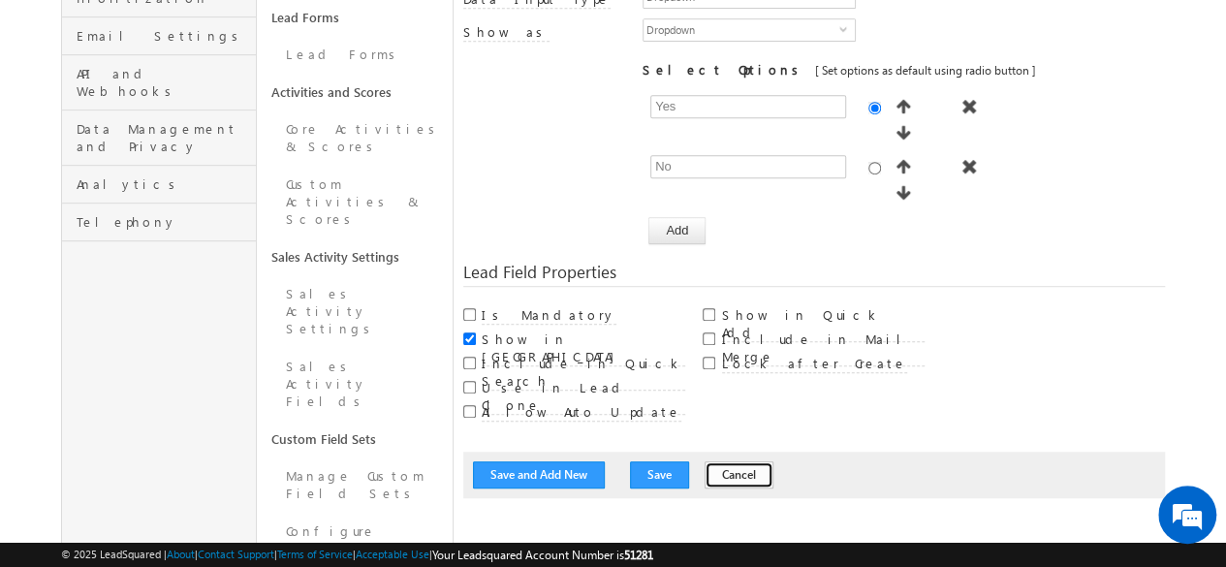
click at [708, 461] on button "Cancel" at bounding box center [738, 474] width 69 height 27
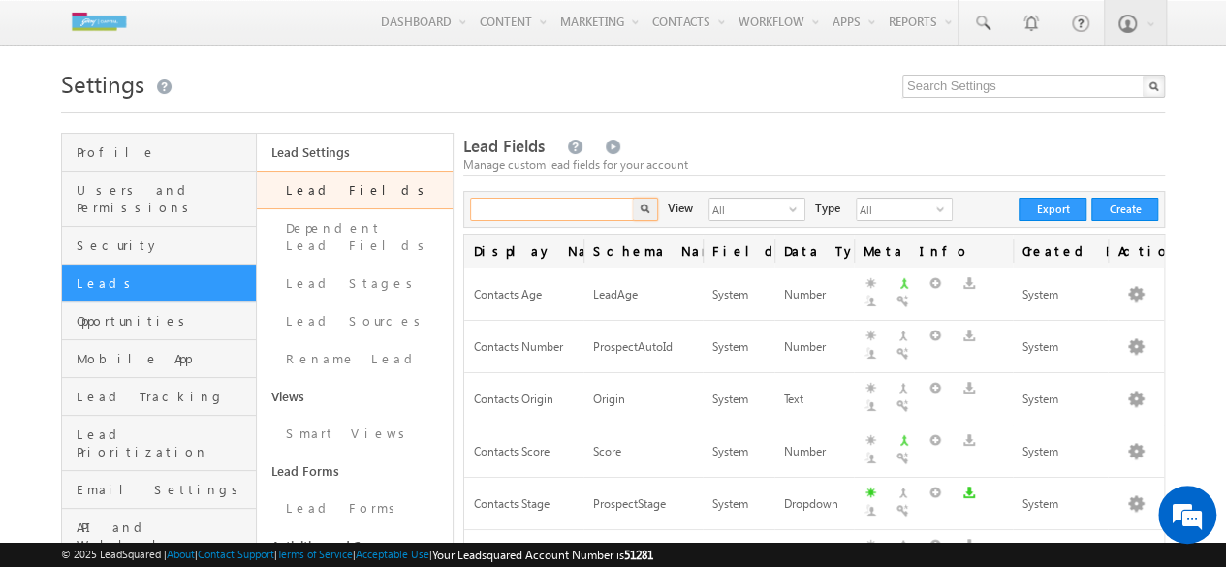
click at [565, 220] on input "text" at bounding box center [553, 209] width 166 height 23
type input "health"
click at [633, 198] on button "button" at bounding box center [645, 209] width 25 height 23
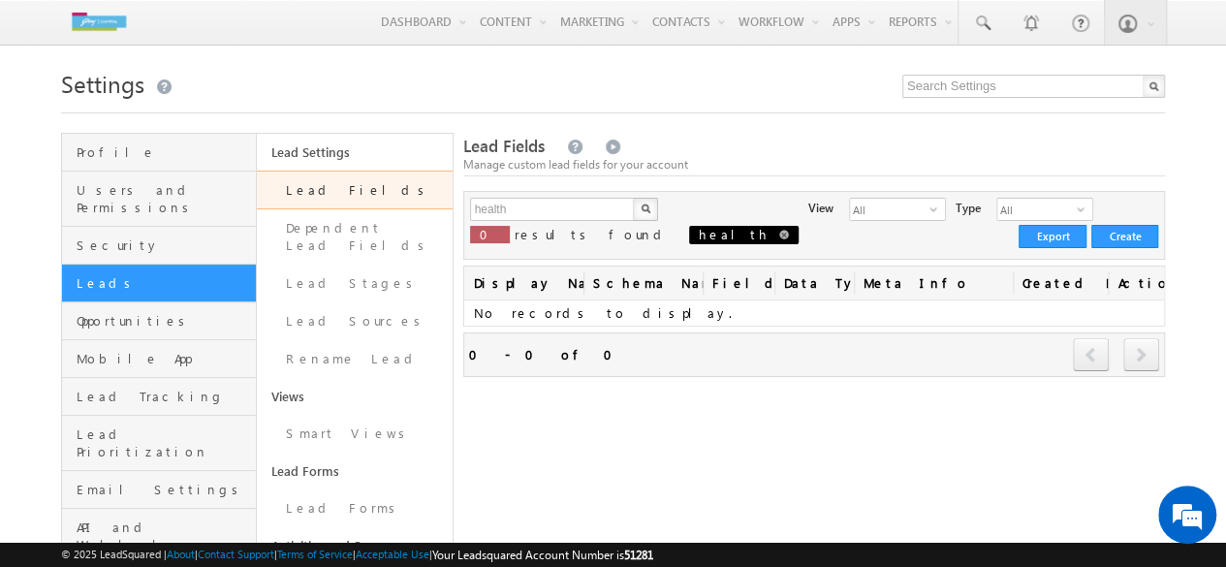
click at [779, 239] on span at bounding box center [784, 235] width 10 height 10
type input "Search Lead Fields"
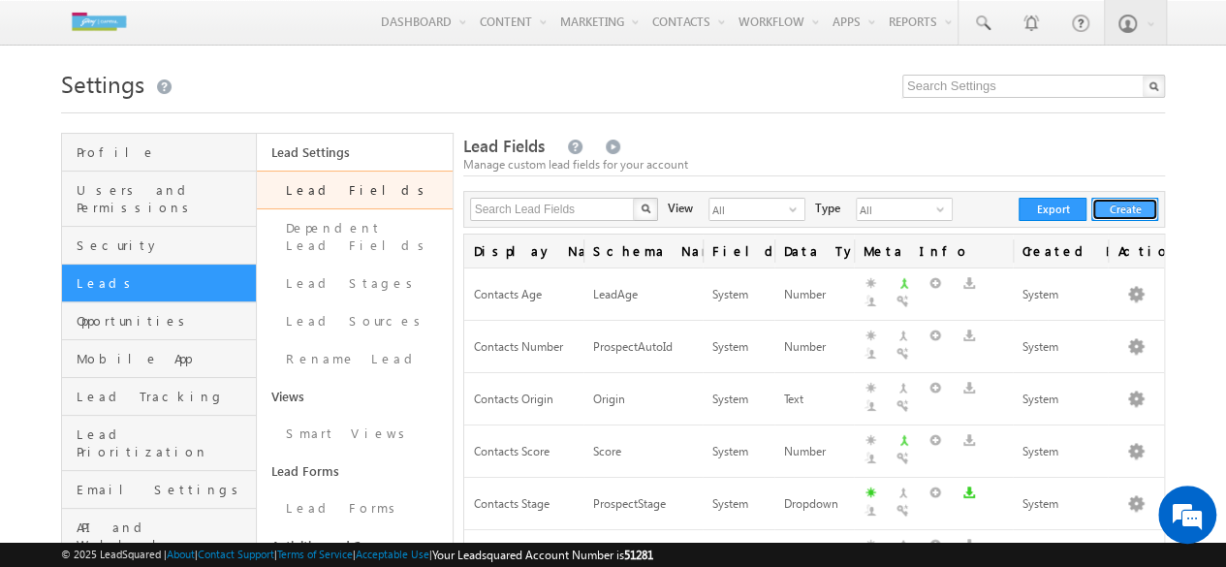
click at [1126, 210] on button "Create" at bounding box center [1124, 209] width 67 height 23
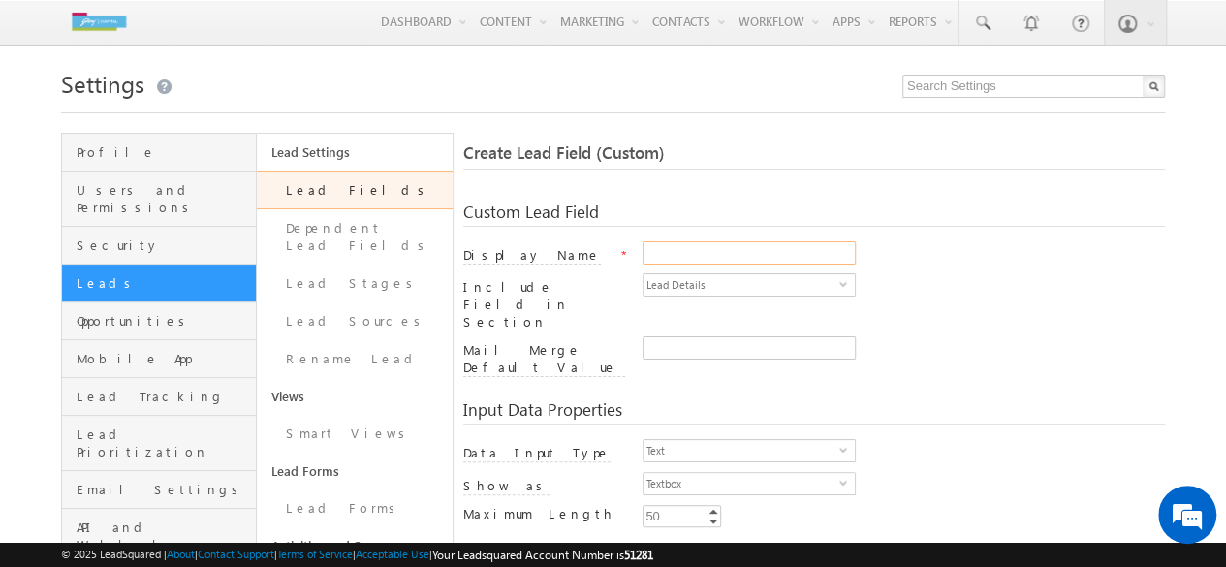
click at [713, 255] on input "Display Name" at bounding box center [748, 252] width 213 height 23
paste input "Health Insurance Top-Up"
click at [655, 249] on input "Health Insurance Top-Up" at bounding box center [748, 252] width 213 height 23
type input "Health Insurance Top-Up"
click at [698, 440] on span "Text" at bounding box center [741, 450] width 196 height 21
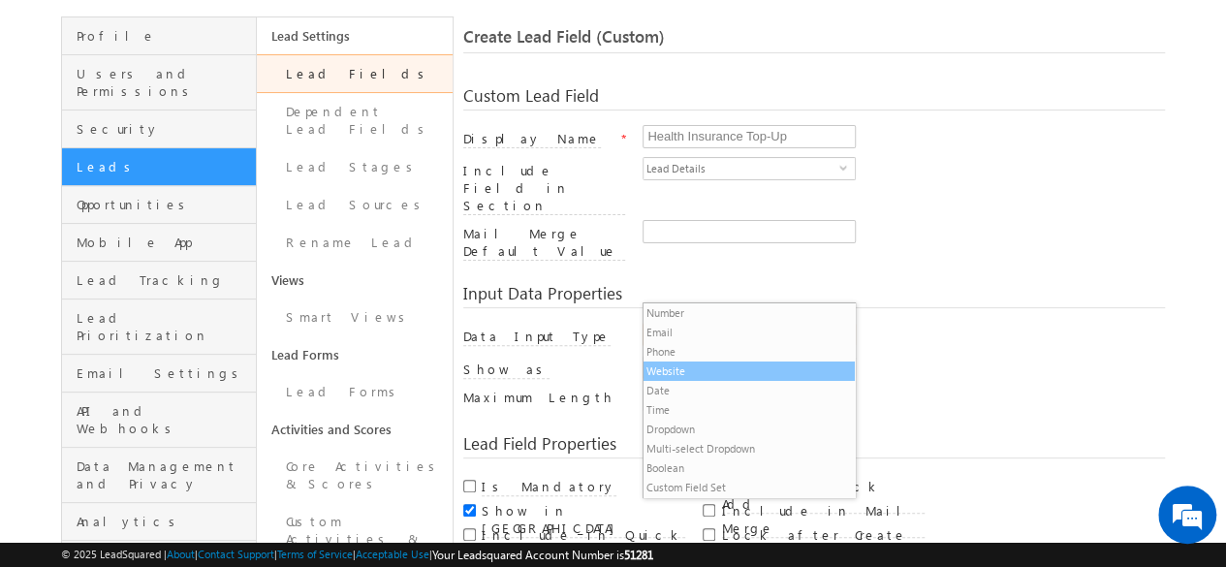
scroll to position [118, 0]
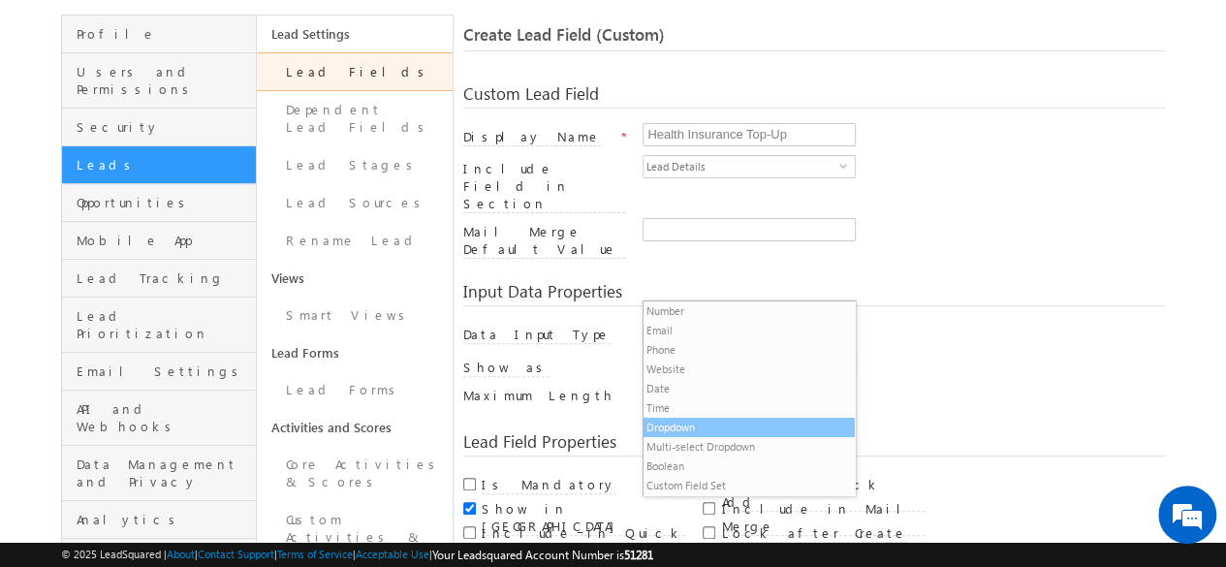
click at [729, 426] on li "Dropdown" at bounding box center [748, 427] width 211 height 19
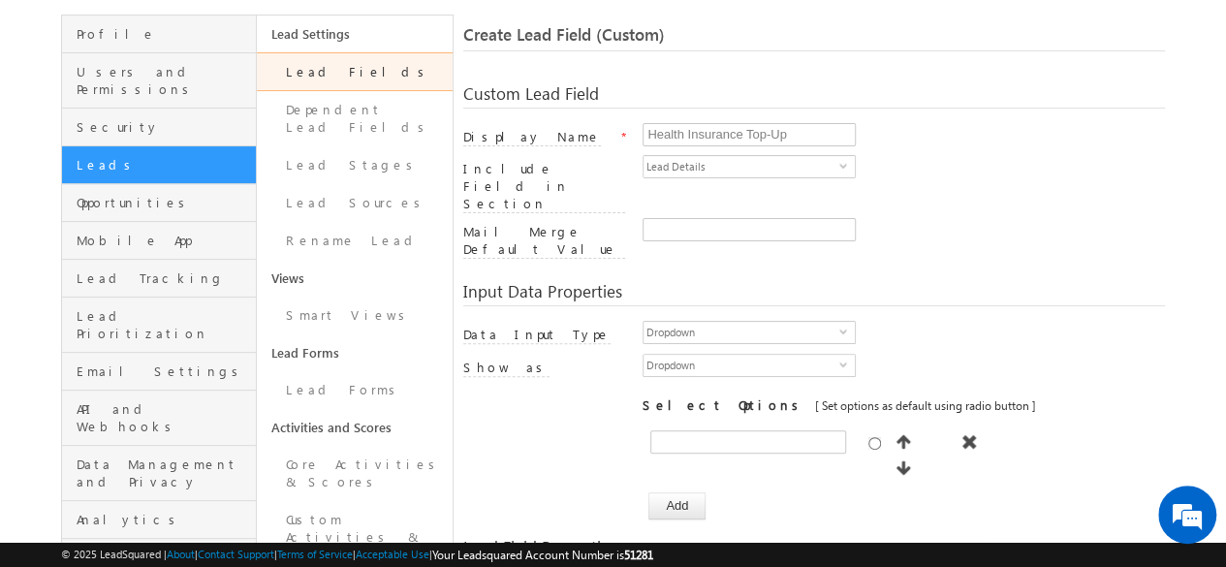
click at [683, 423] on div at bounding box center [903, 457] width 522 height 69
click at [681, 492] on button "Add" at bounding box center [676, 505] width 57 height 27
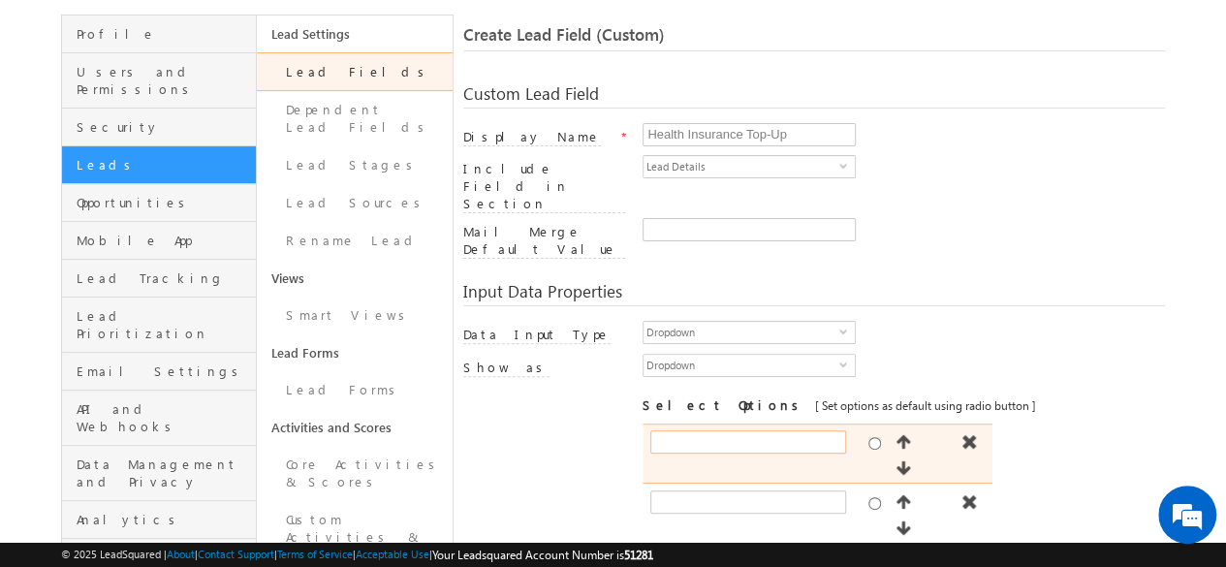
click at [672, 430] on input "text" at bounding box center [748, 441] width 196 height 23
type input "Yes"
click at [874, 437] on input "radio" at bounding box center [874, 443] width 13 height 13
radio input "true"
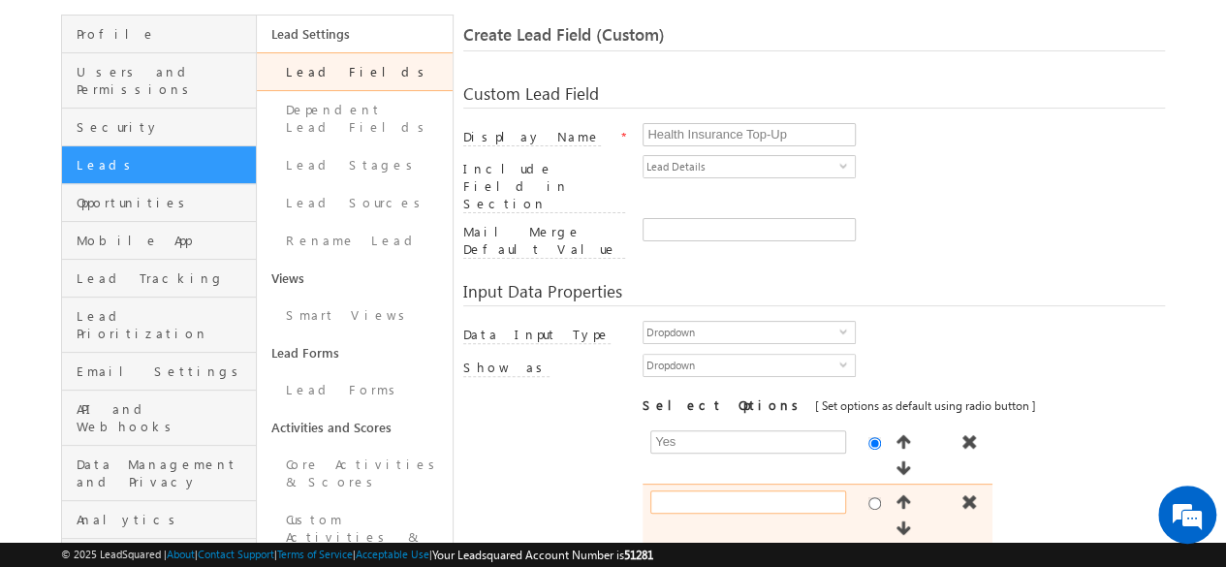
click at [715, 490] on input "text" at bounding box center [748, 501] width 196 height 23
type input "M"
type input "No"
click at [875, 497] on input "radio" at bounding box center [874, 503] width 13 height 13
radio input "true"
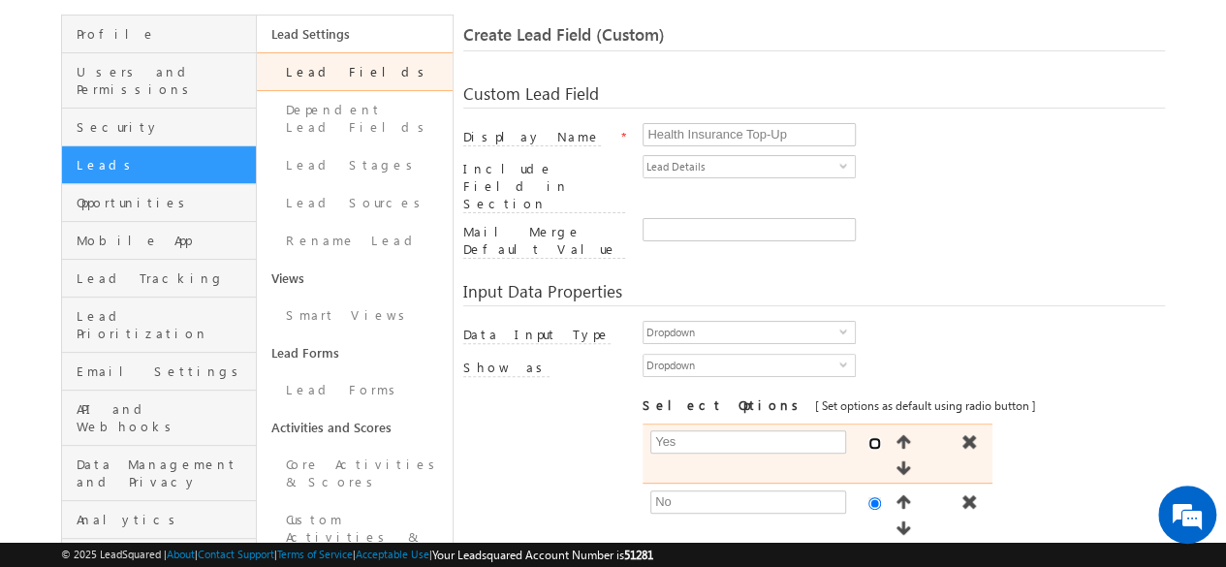
click at [872, 437] on input "radio" at bounding box center [874, 443] width 13 height 13
radio input "true"
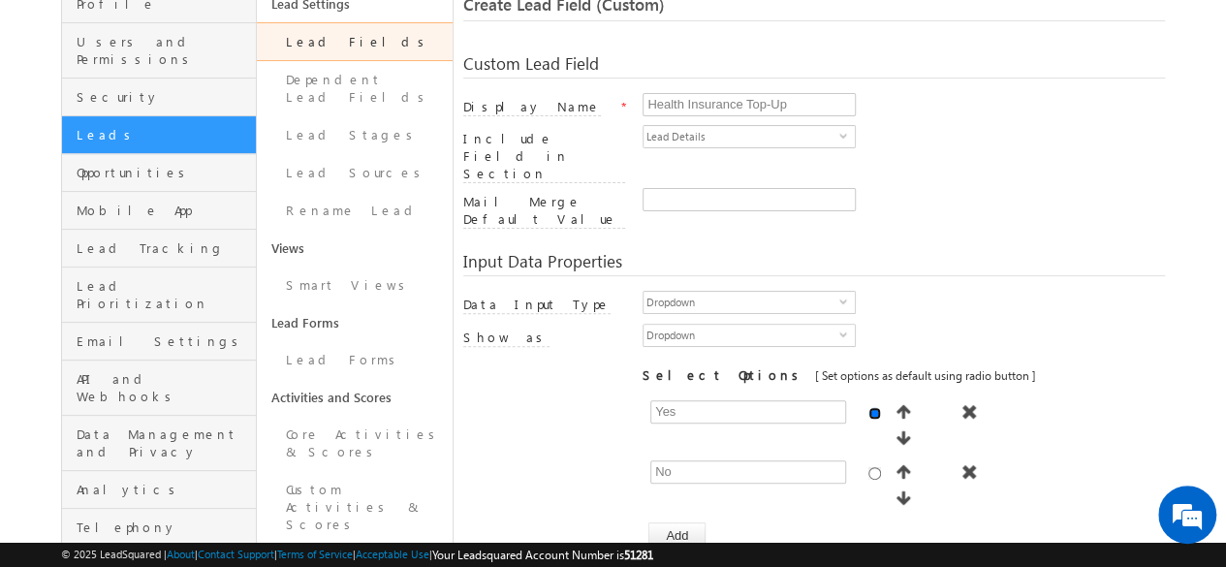
scroll to position [111, 0]
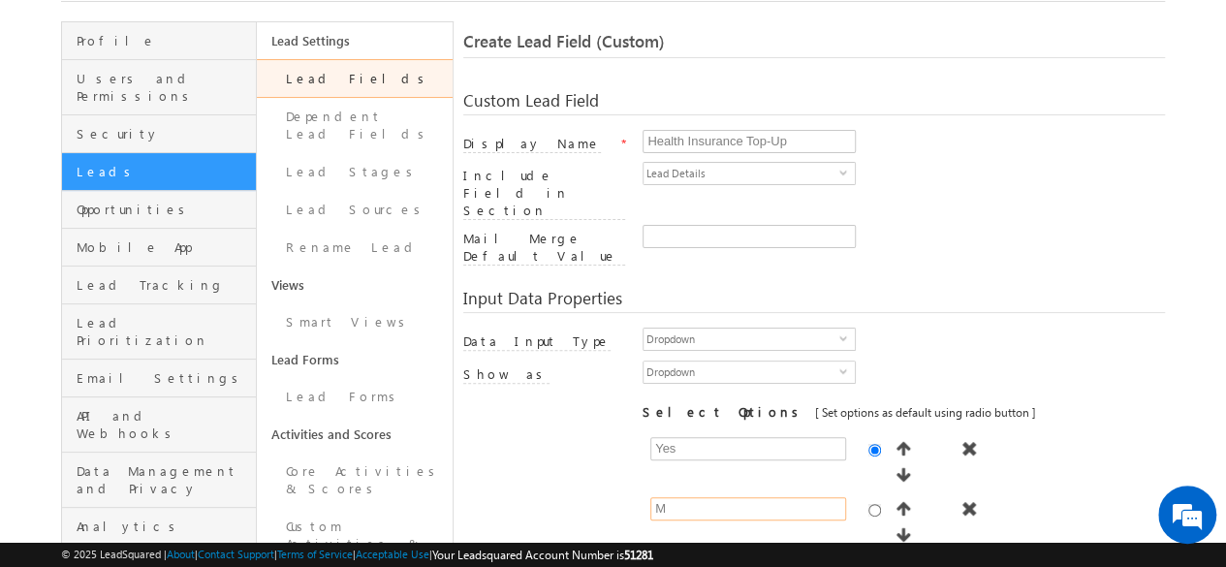
type input "M"
